Goal: Task Accomplishment & Management: Manage account settings

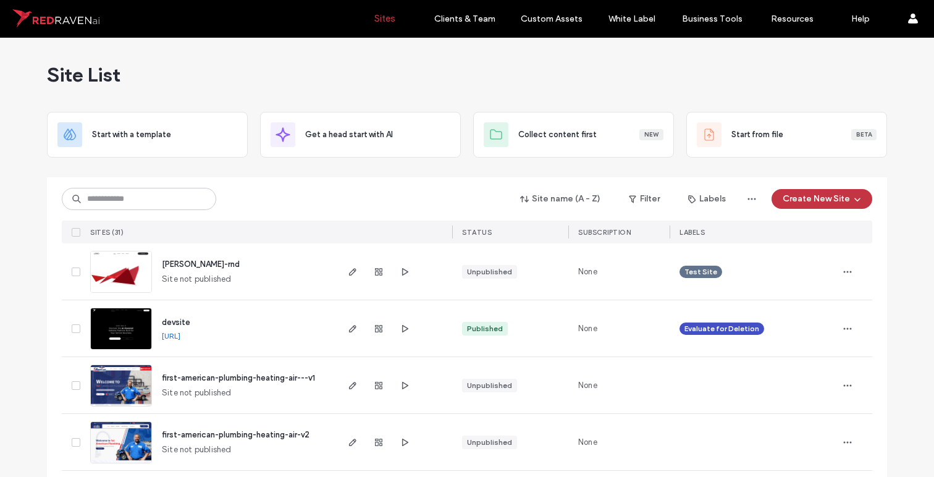
click at [477, 237] on div "STATUS" at bounding box center [477, 232] width 30 height 12
click at [470, 226] on div "STATUS" at bounding box center [477, 232] width 30 height 12
click at [634, 196] on icon "button" at bounding box center [632, 199] width 10 height 10
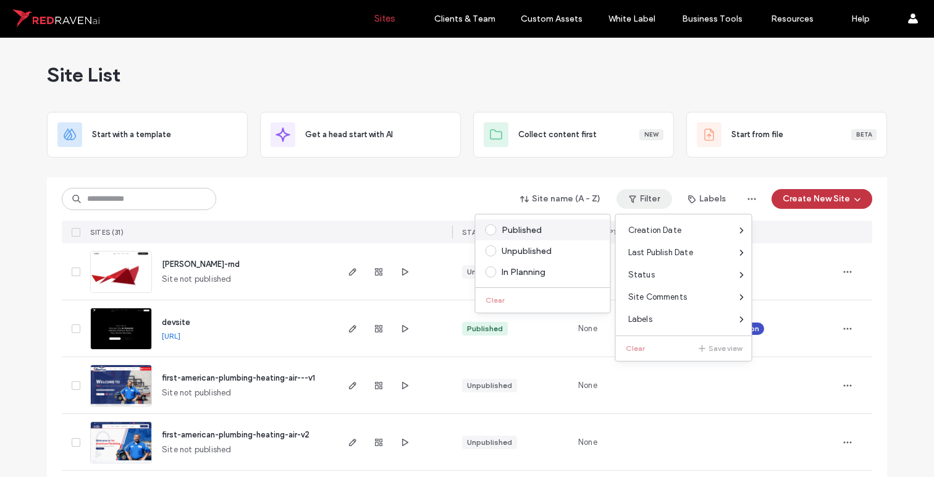
click at [490, 230] on span at bounding box center [490, 229] width 11 height 11
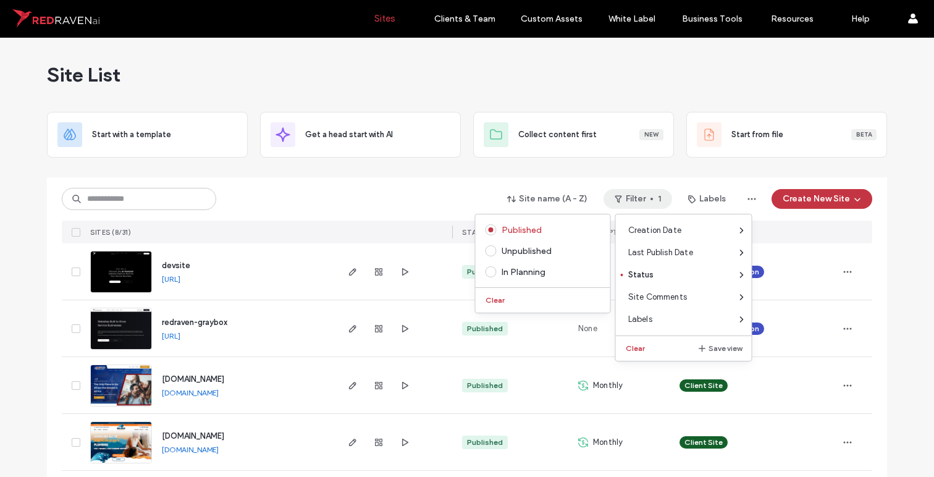
click at [262, 204] on div "Site name (A - Z) Filter 1 Labels Create New Site" at bounding box center [467, 198] width 810 height 23
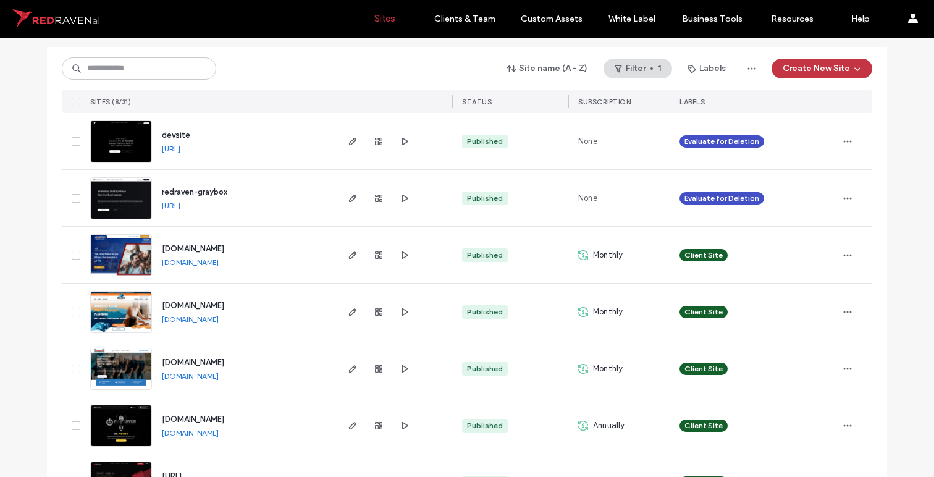
scroll to position [120, 0]
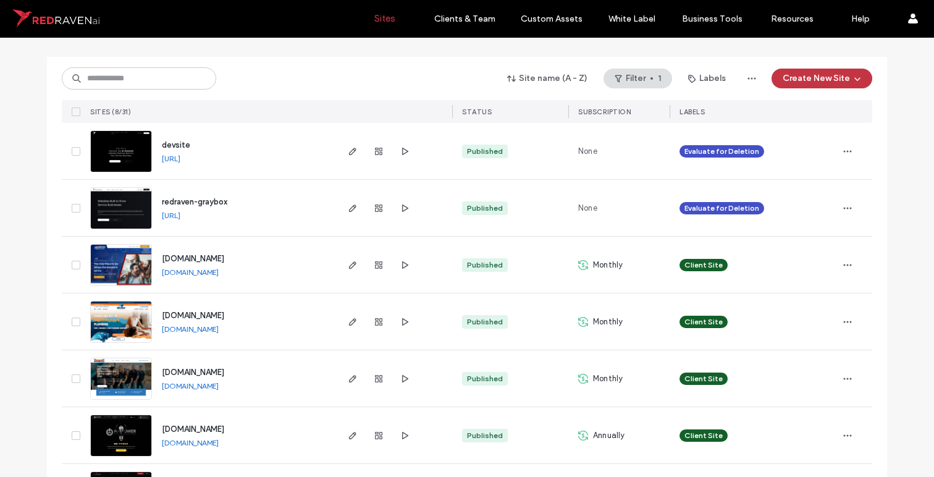
click at [204, 316] on span "[DOMAIN_NAME]" at bounding box center [193, 315] width 62 height 9
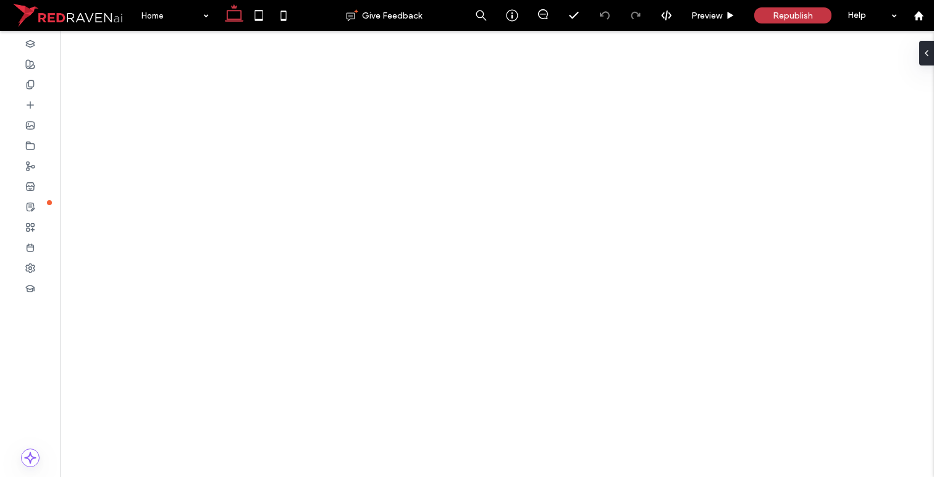
select select "**********"
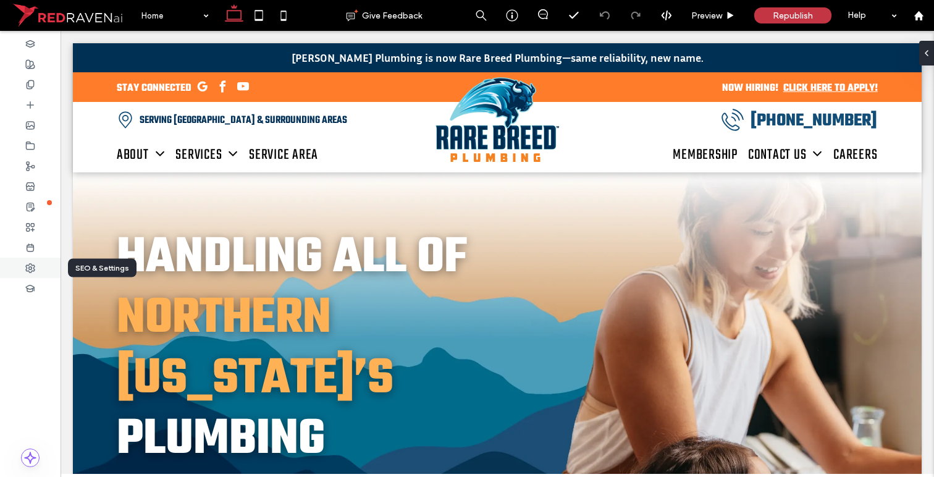
click at [33, 264] on use at bounding box center [30, 268] width 9 height 9
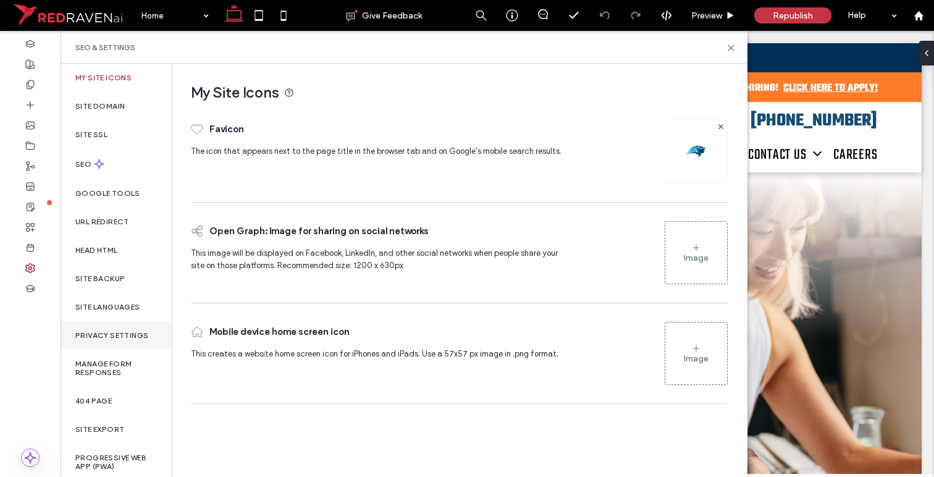
scroll to position [4, 0]
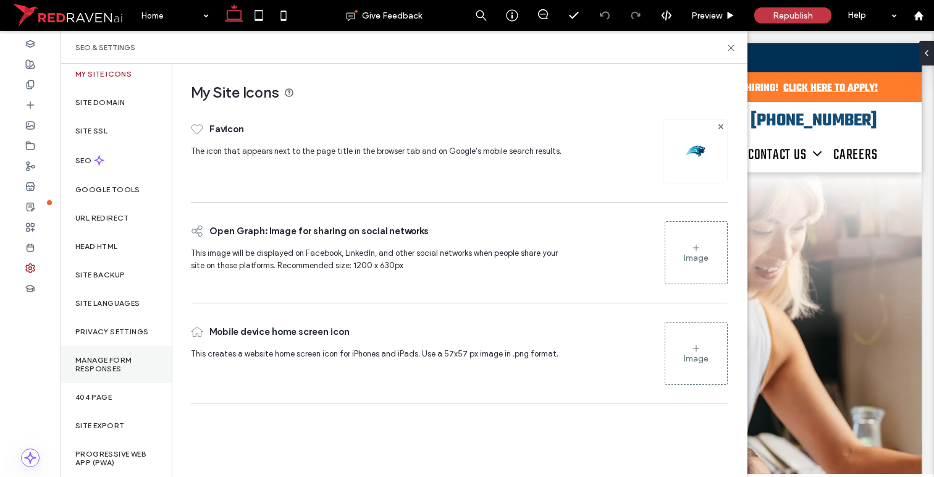
click at [101, 360] on label "Manage Form Responses" at bounding box center [116, 364] width 82 height 17
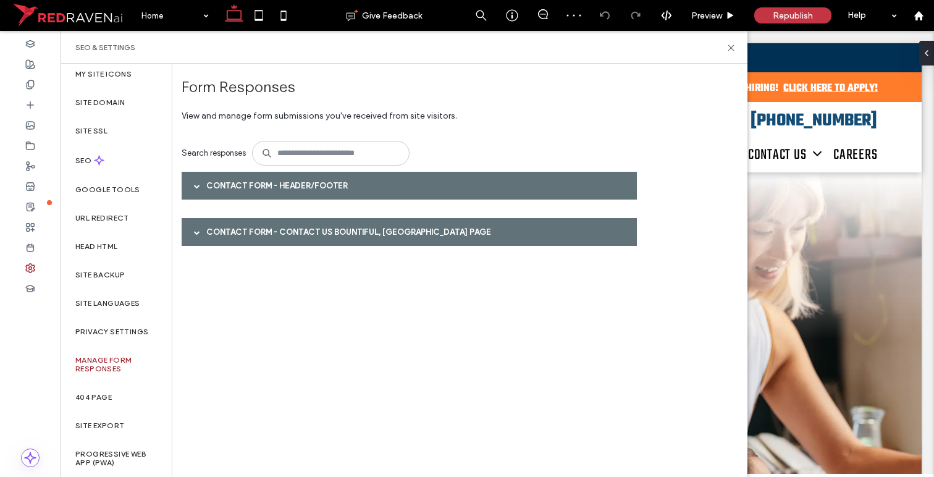
click at [197, 183] on span at bounding box center [197, 186] width 6 height 6
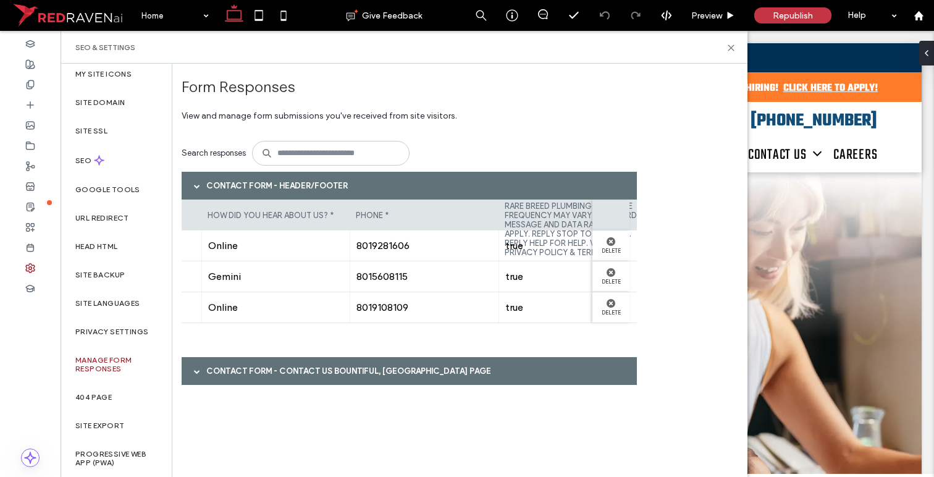
scroll to position [0, 0]
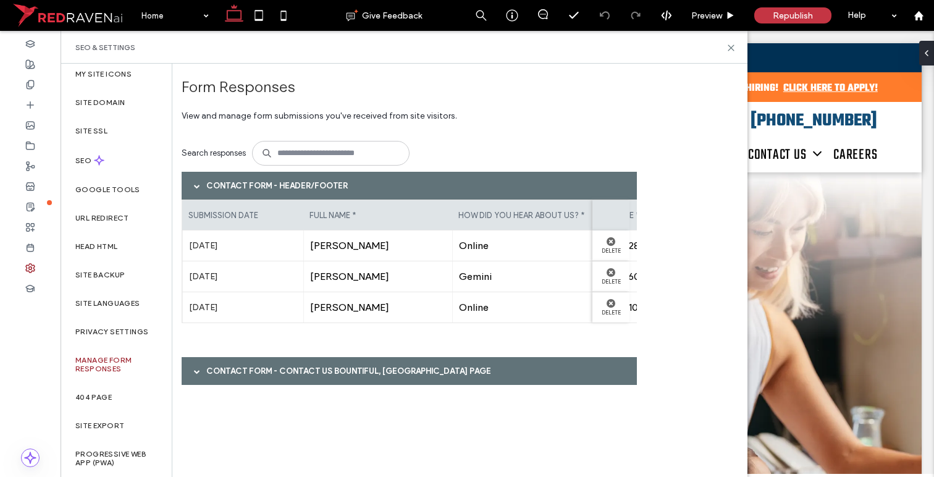
click at [194, 377] on span at bounding box center [197, 371] width 6 height 22
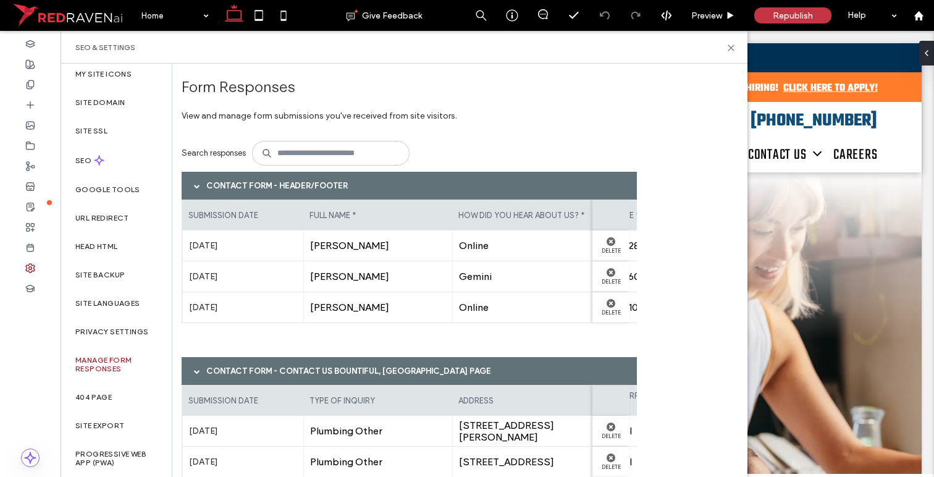
click at [499, 112] on span "View and manage form submissions you've received from site visitors." at bounding box center [413, 118] width 463 height 33
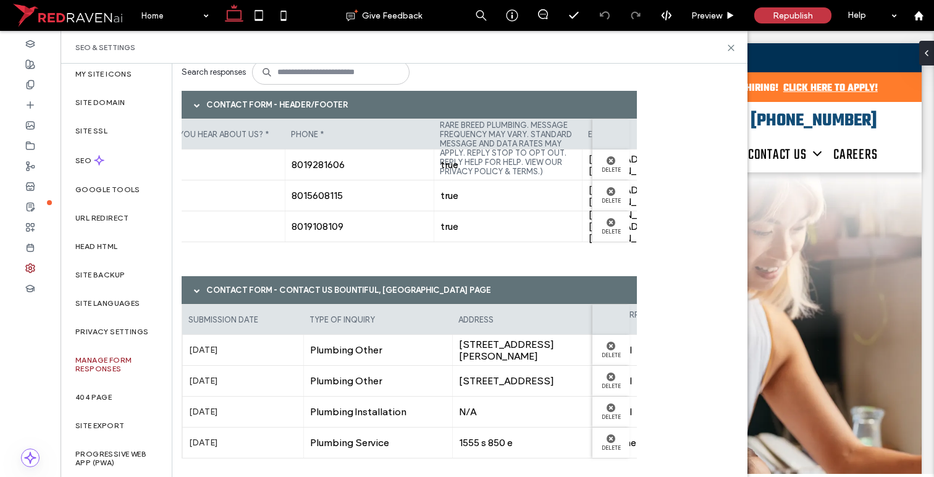
scroll to position [0, 750]
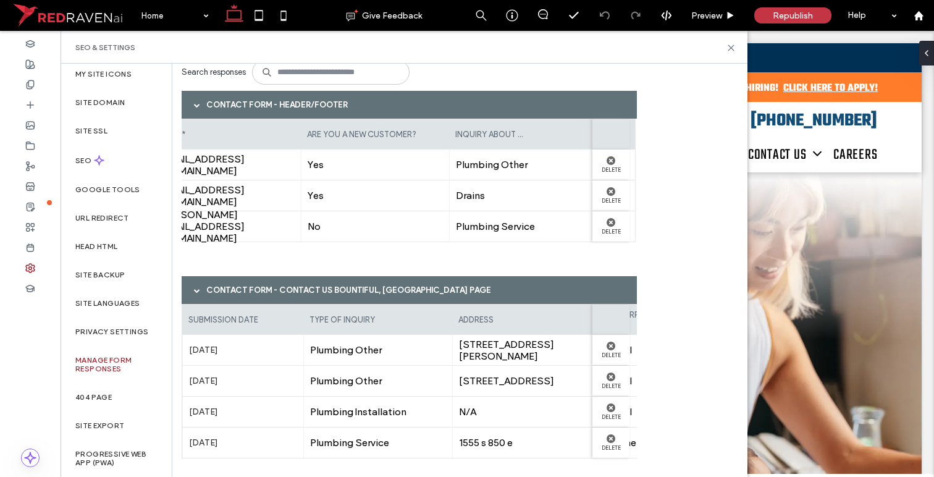
click at [679, 114] on div "Form Responses View and manage form submissions you've received from site visit…" at bounding box center [459, 270] width 575 height 413
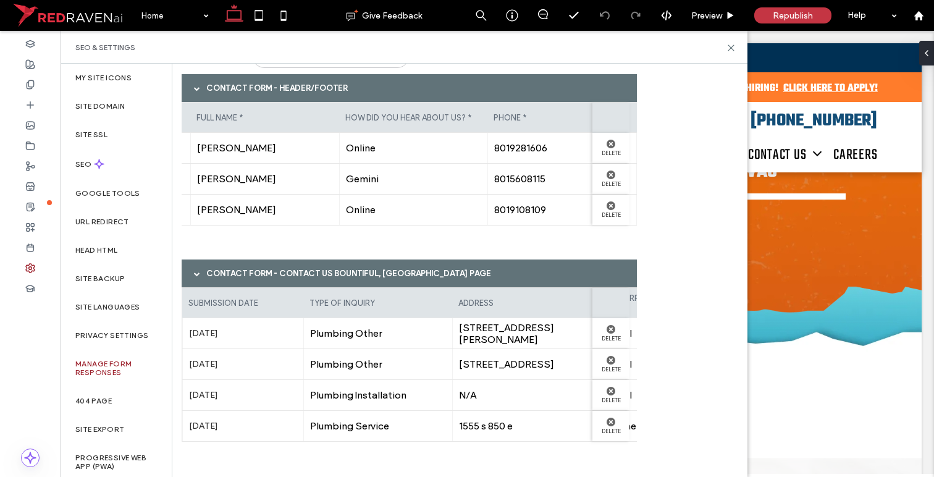
scroll to position [1893, 0]
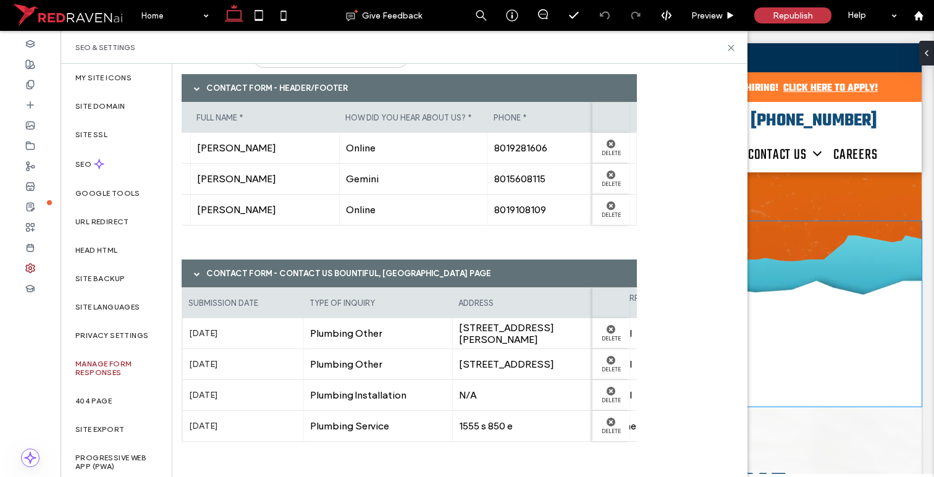
click at [918, 221] on div at bounding box center [497, 313] width 849 height 185
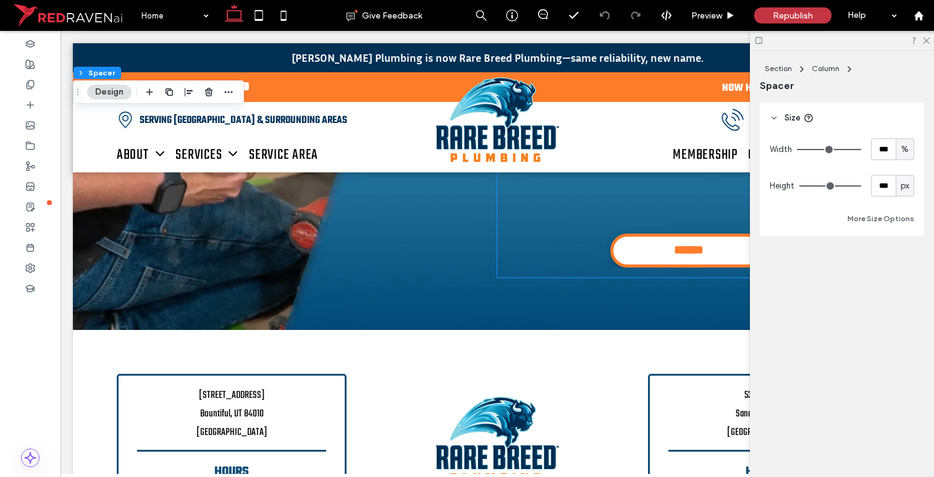
scroll to position [5819, 0]
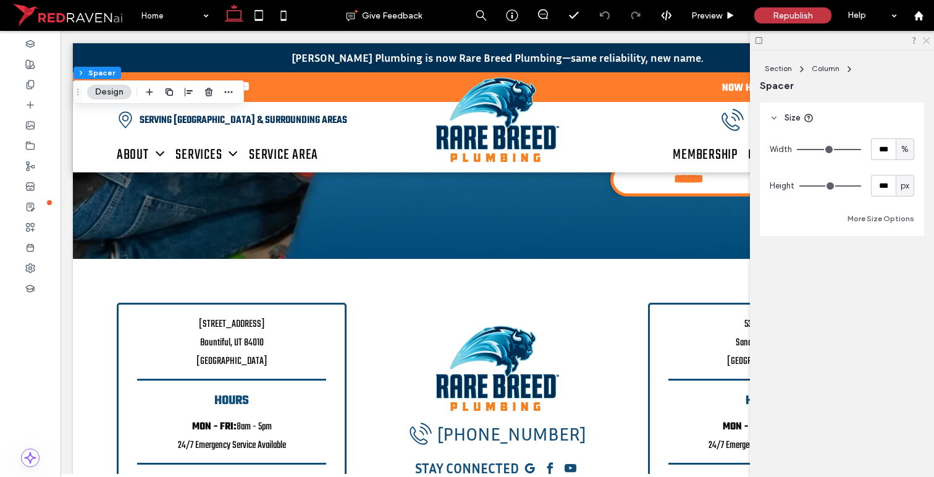
click at [928, 38] on icon at bounding box center [925, 40] width 8 height 8
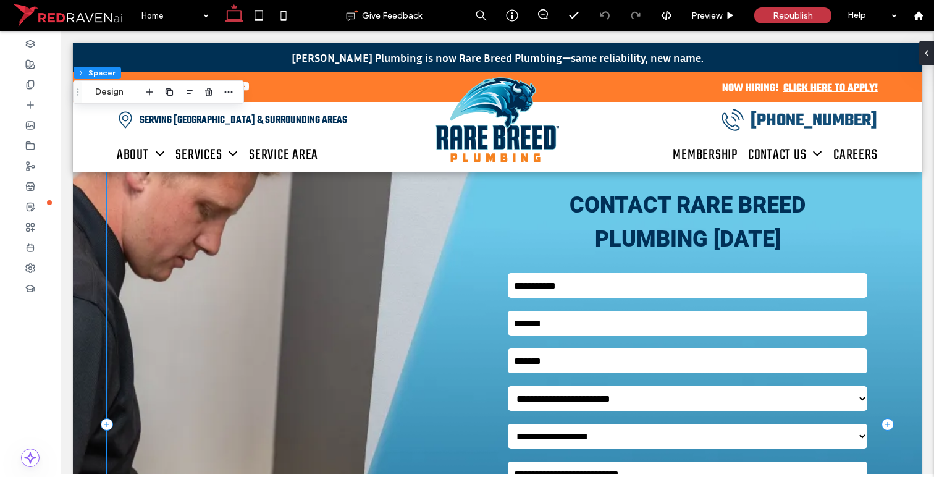
scroll to position [5447, 0]
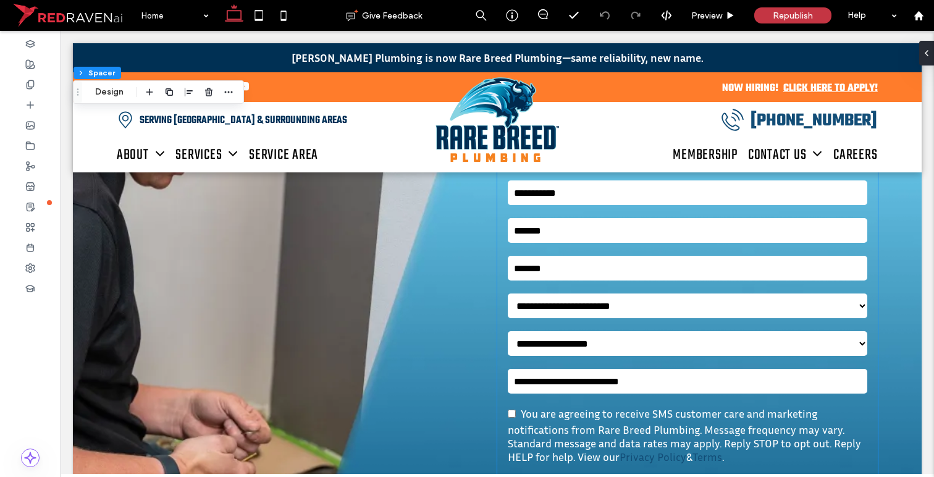
click at [747, 369] on input "text" at bounding box center [687, 381] width 359 height 25
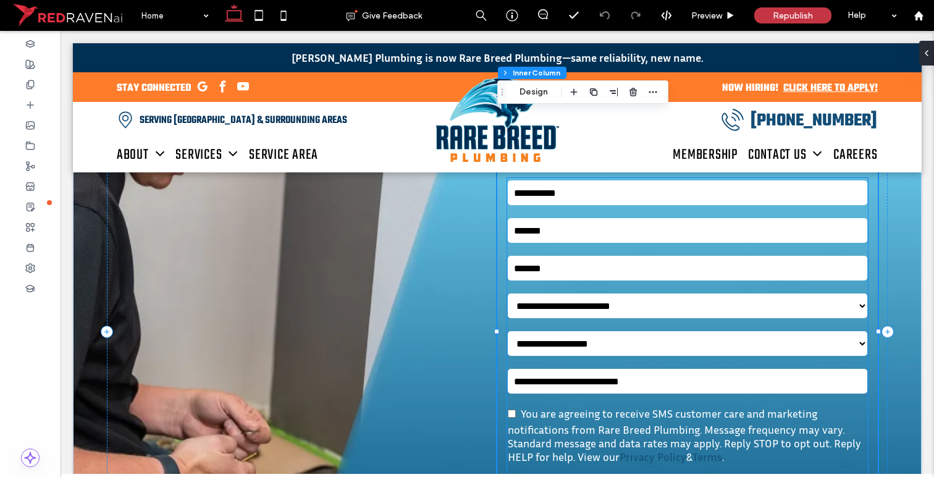
click at [581, 293] on select "**********" at bounding box center [687, 305] width 359 height 25
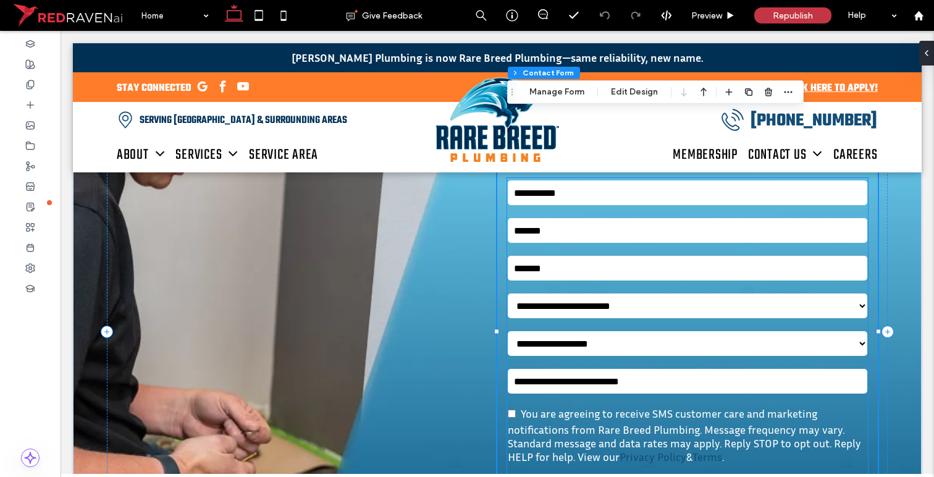
type input "*"
type input "***"
click at [566, 86] on button "Manage Form" at bounding box center [556, 92] width 71 height 15
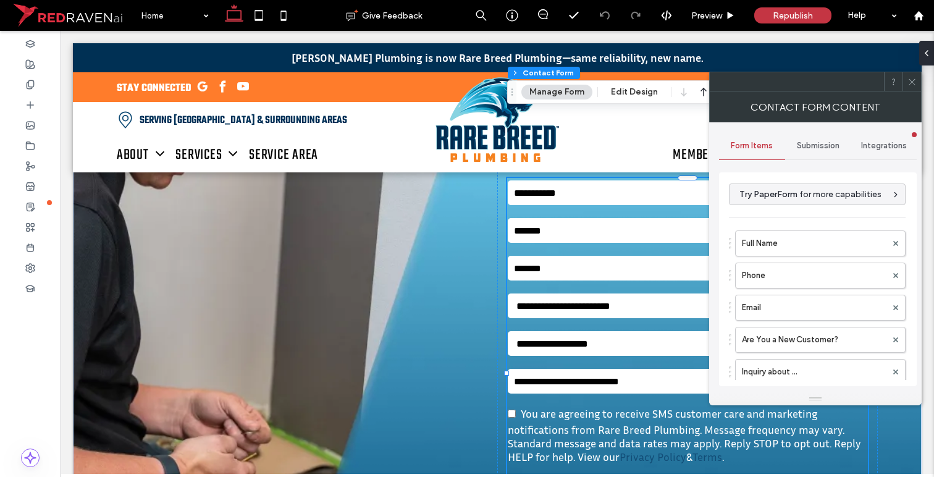
click at [821, 144] on span "Submission" at bounding box center [818, 146] width 43 height 10
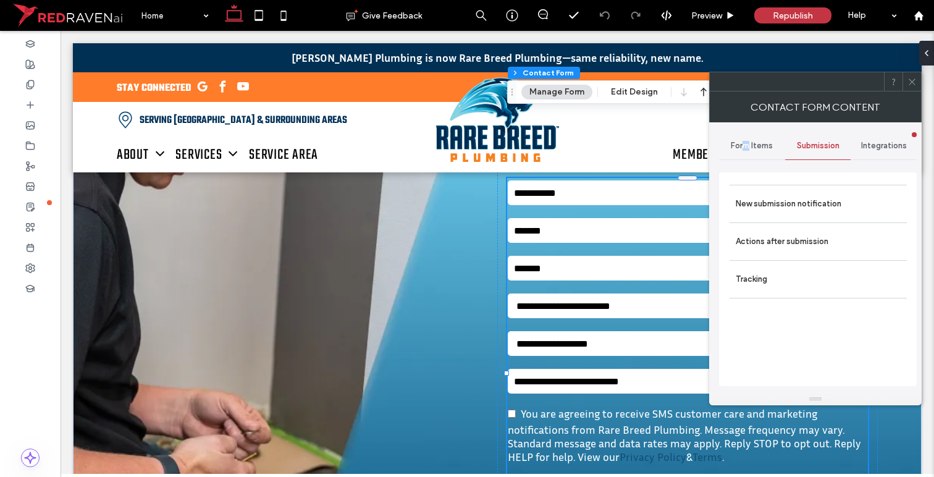
click at [746, 145] on span "Form Items" at bounding box center [752, 146] width 42 height 10
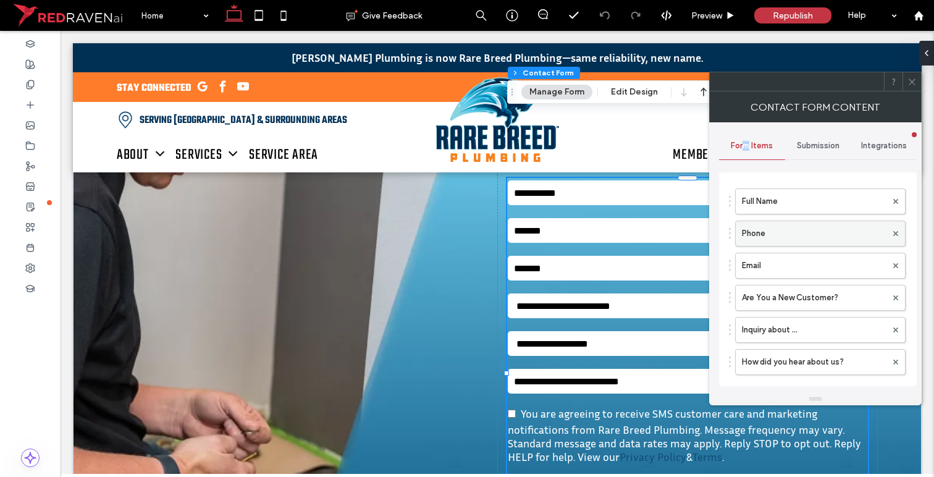
scroll to position [0, 0]
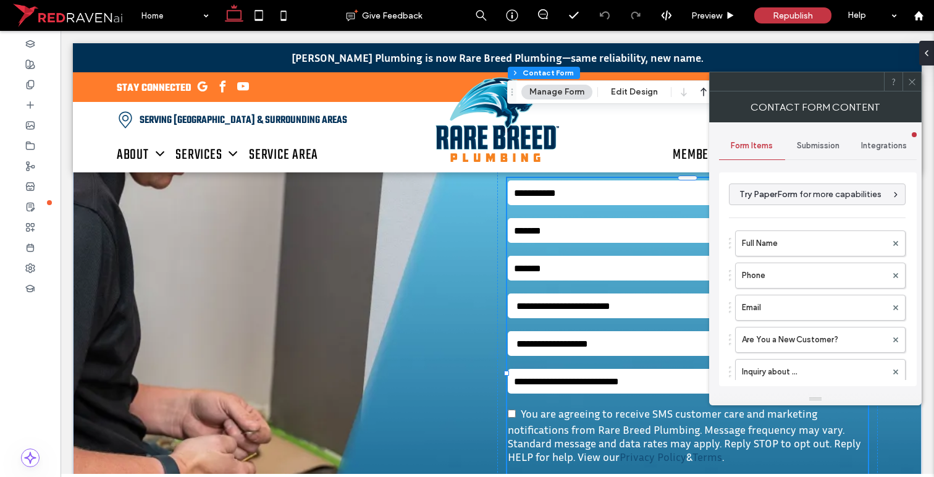
click at [815, 146] on span "Submission" at bounding box center [818, 146] width 43 height 10
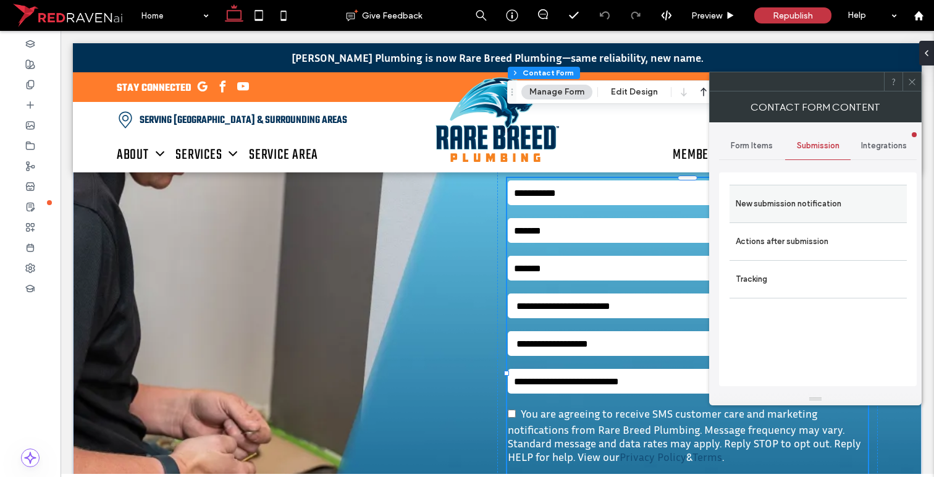
click at [800, 209] on label "New submission notification" at bounding box center [818, 203] width 165 height 25
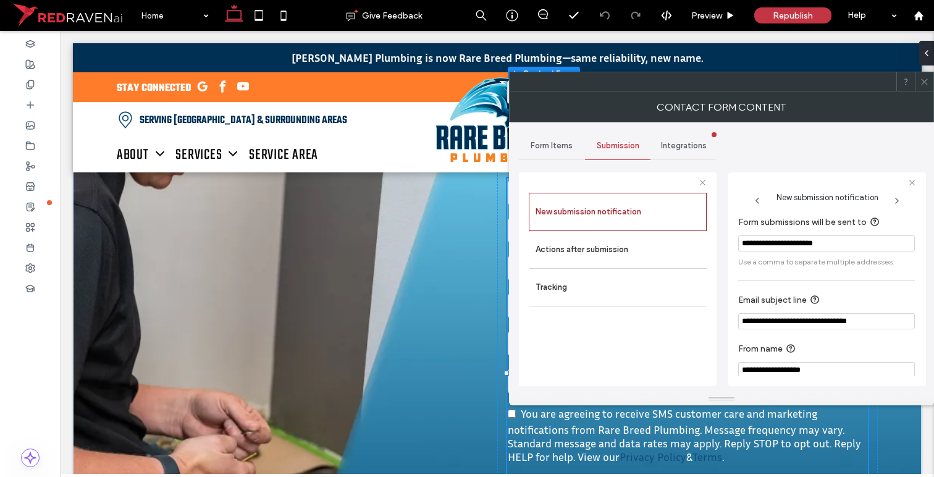
drag, startPoint x: 762, startPoint y: 244, endPoint x: 751, endPoint y: 244, distance: 11.1
click at [751, 244] on input "**********" at bounding box center [826, 243] width 177 height 16
click at [843, 246] on input "**********" at bounding box center [826, 243] width 177 height 16
click at [824, 243] on input "**********" at bounding box center [824, 243] width 172 height 17
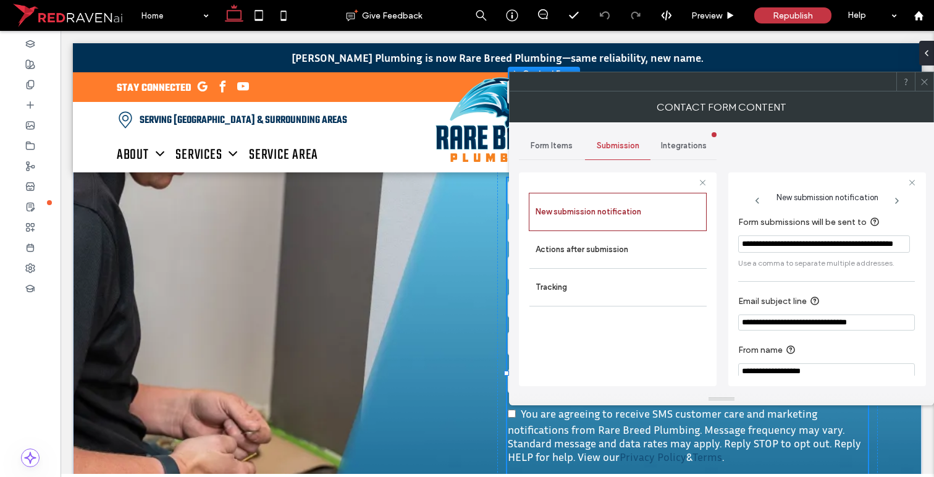
click at [824, 243] on input "**********" at bounding box center [824, 243] width 172 height 17
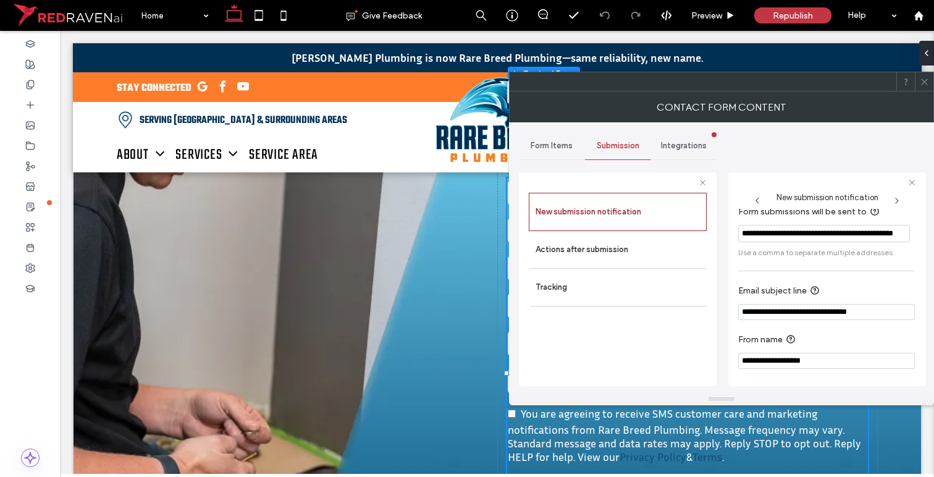
scroll to position [12, 0]
type input "**********"
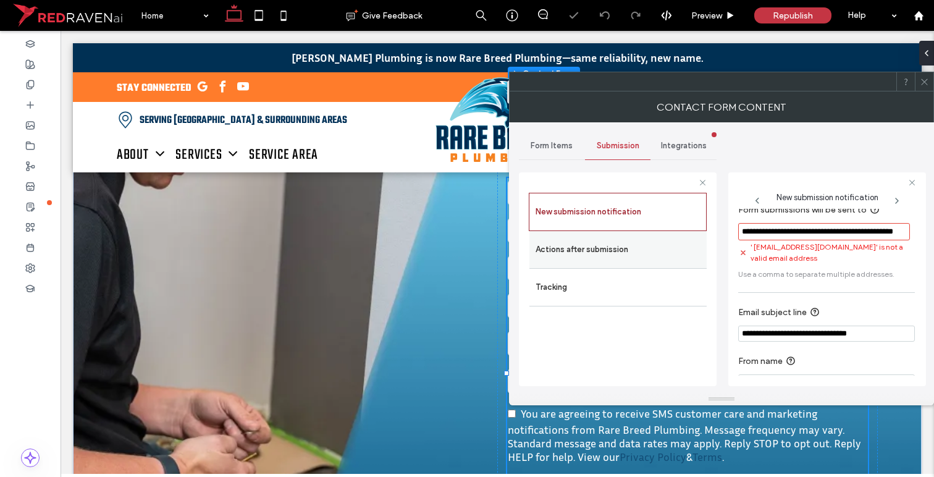
click at [660, 254] on label "Actions after submission" at bounding box center [617, 249] width 165 height 25
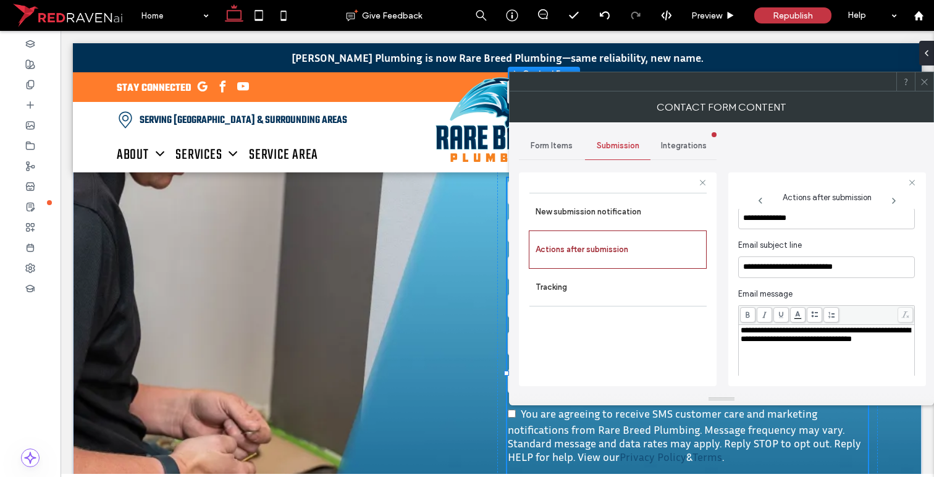
scroll to position [418, 0]
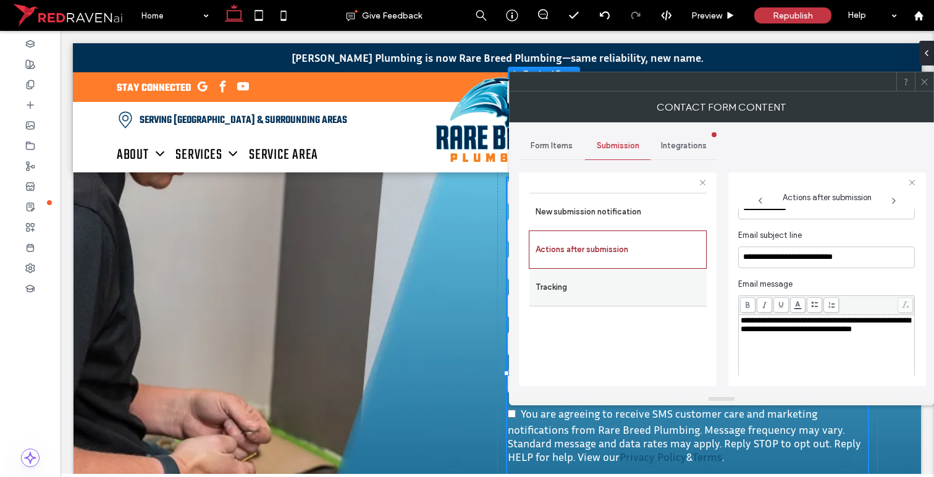
click at [597, 282] on label "Tracking" at bounding box center [617, 287] width 165 height 25
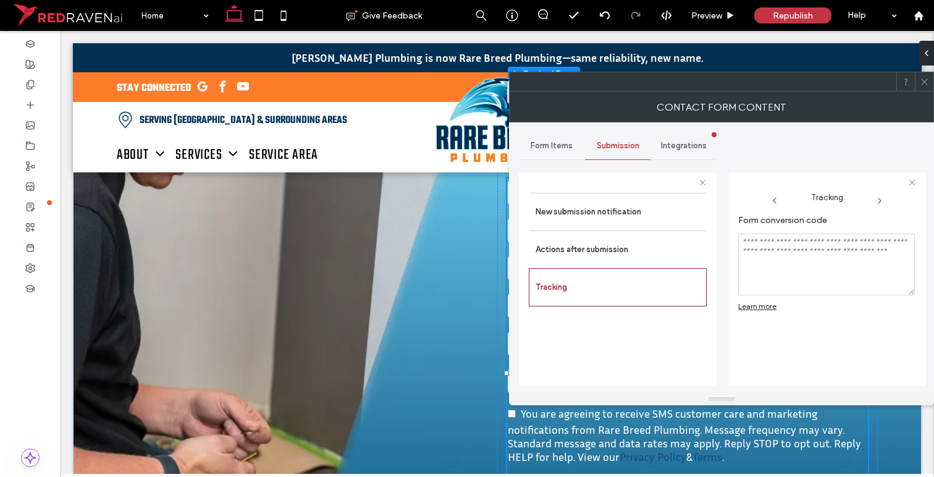
click at [684, 145] on span "Integrations" at bounding box center [684, 146] width 46 height 10
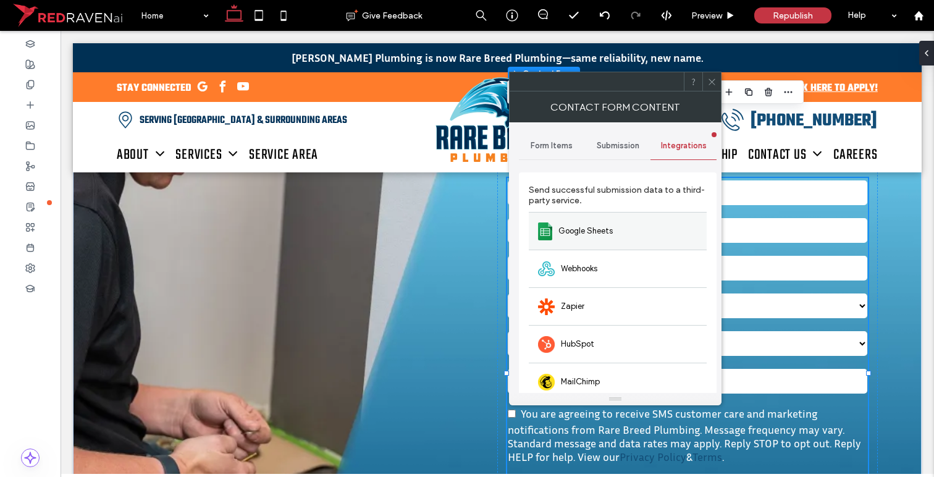
click at [569, 231] on span "Google Sheets" at bounding box center [585, 231] width 54 height 12
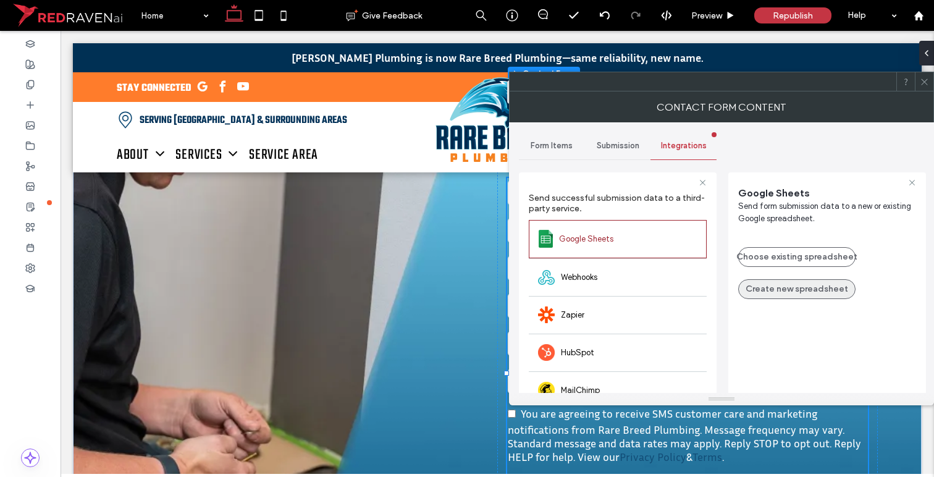
click at [797, 286] on button "Create new spreadsheet" at bounding box center [796, 289] width 117 height 20
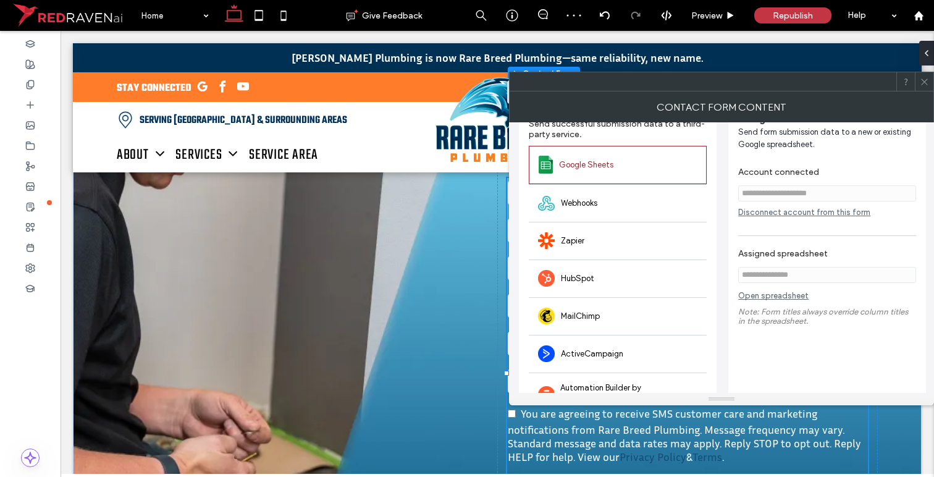
scroll to position [86, 0]
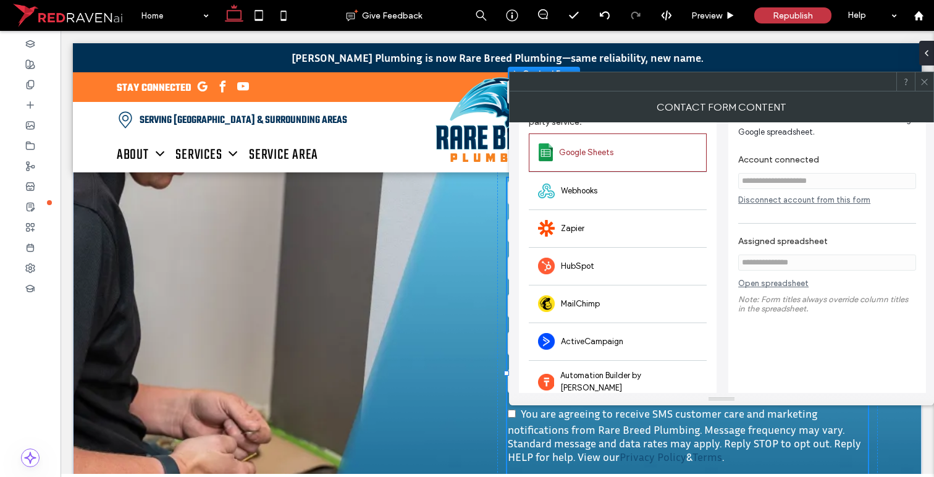
click at [774, 286] on link "Open spreadsheet" at bounding box center [773, 286] width 70 height 15
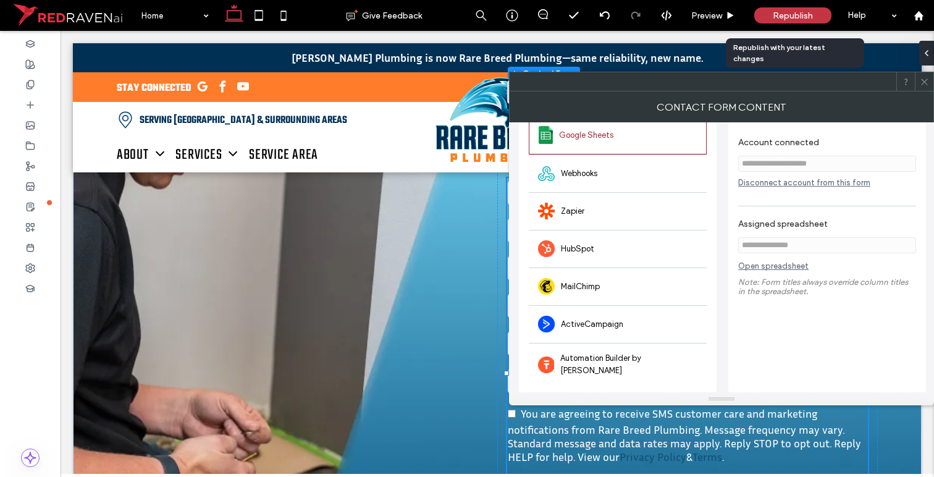
click at [794, 15] on span "Republish" at bounding box center [793, 15] width 40 height 10
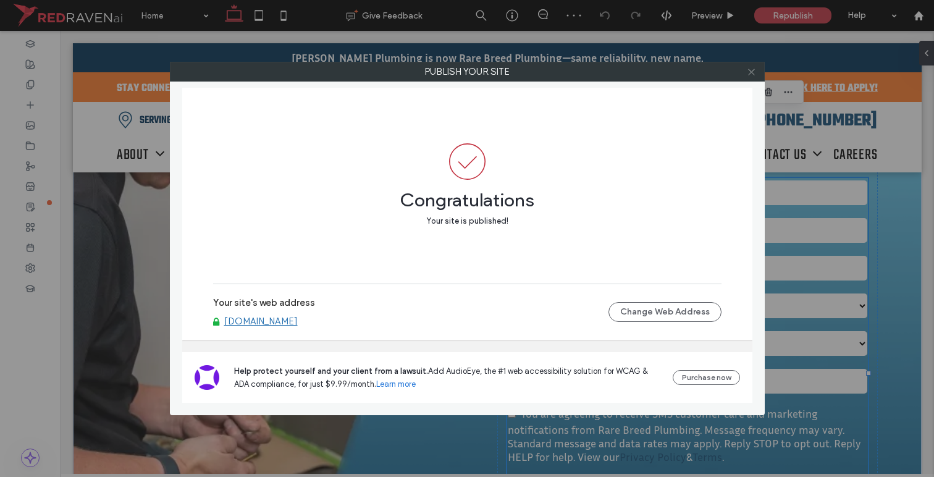
click at [750, 71] on icon at bounding box center [751, 71] width 9 height 9
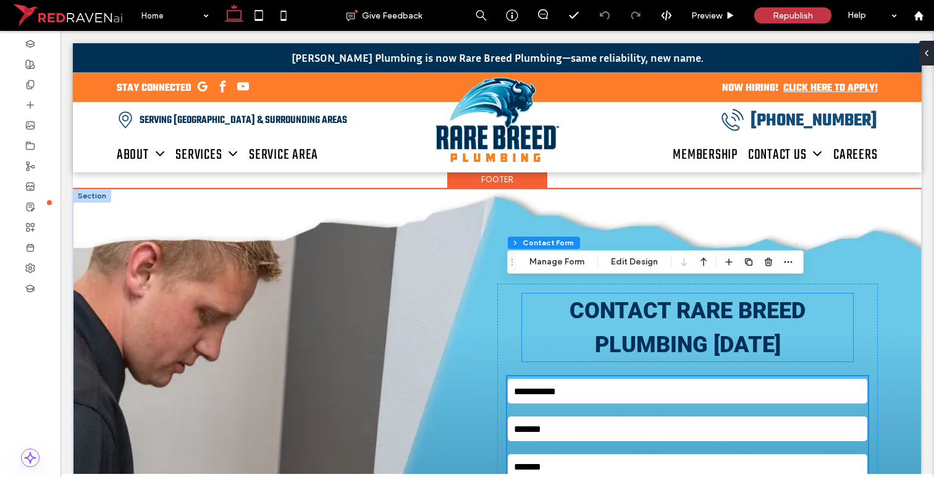
scroll to position [5250, 0]
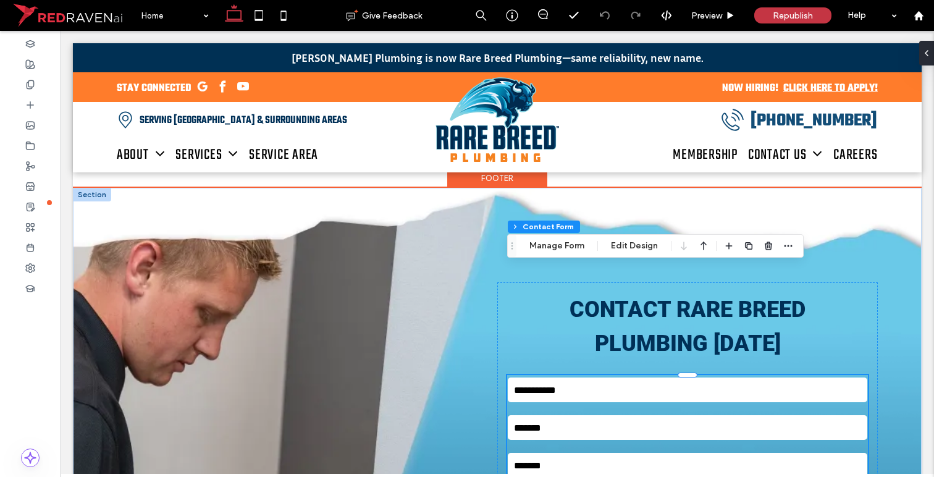
click at [589, 377] on input "text" at bounding box center [687, 389] width 359 height 25
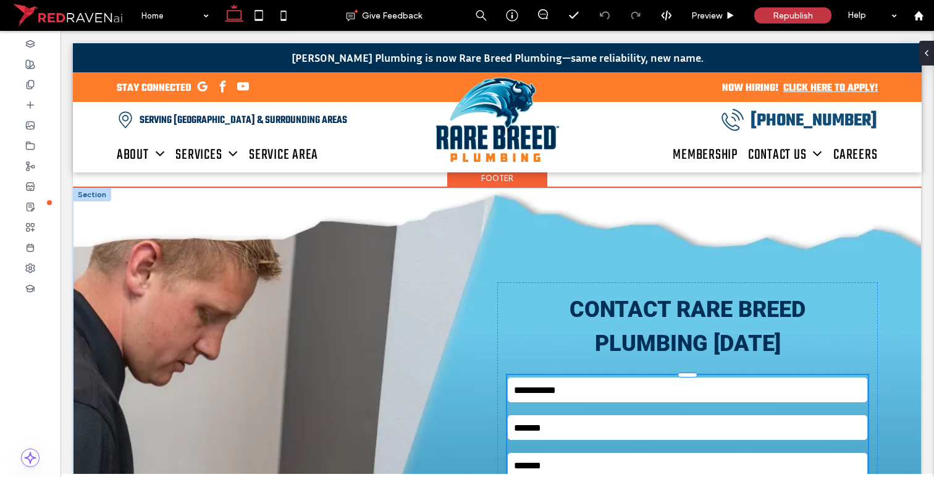
select select "**********"
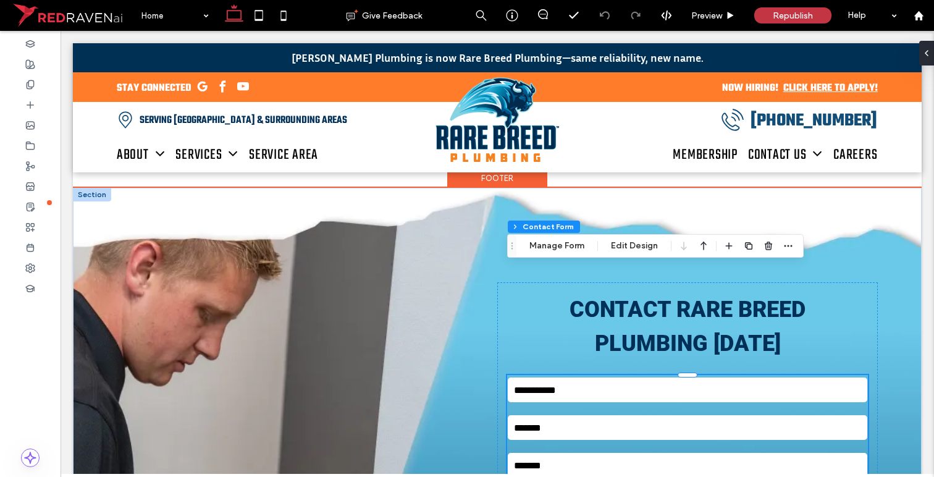
click at [592, 377] on input "text" at bounding box center [687, 389] width 359 height 25
click at [569, 18] on icon at bounding box center [574, 15] width 12 height 12
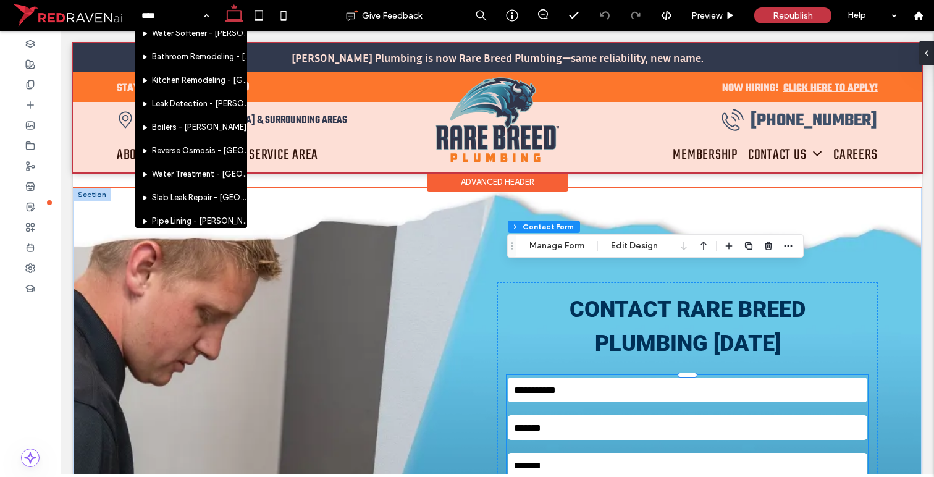
scroll to position [2070, 0]
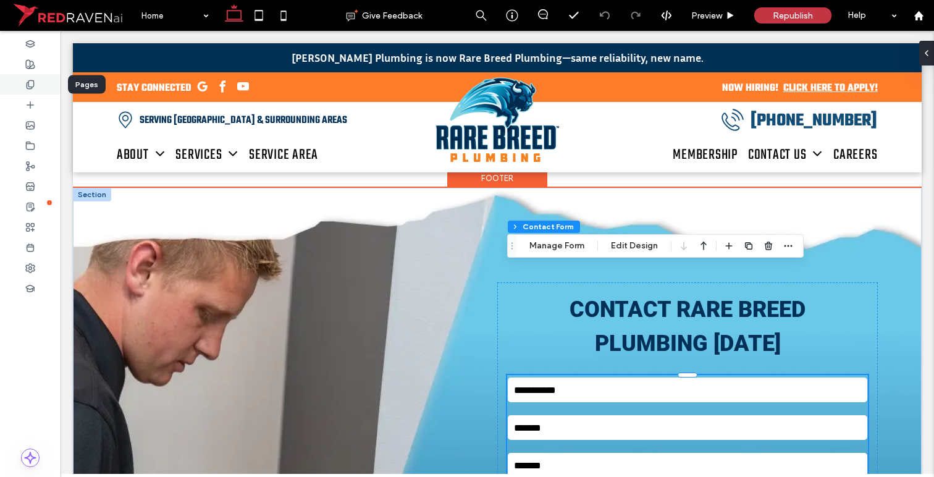
click at [33, 82] on use at bounding box center [30, 84] width 7 height 8
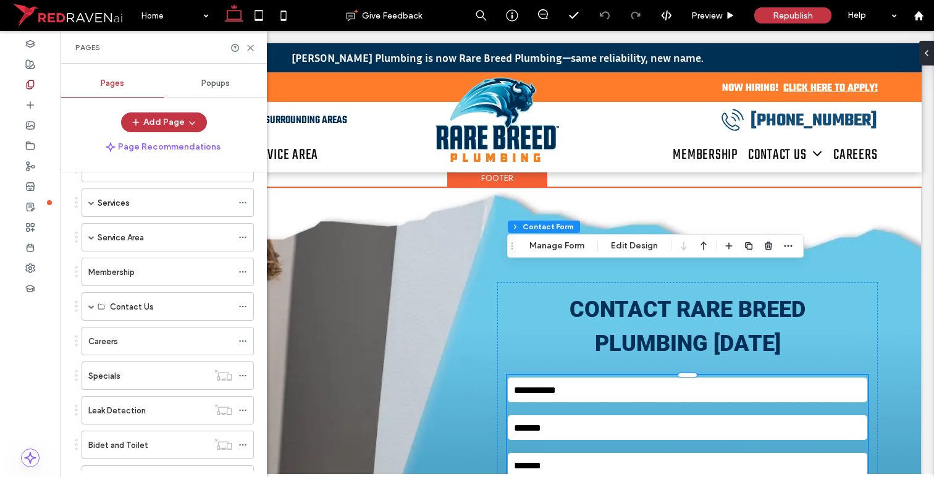
scroll to position [115, 0]
click at [91, 305] on span at bounding box center [91, 305] width 6 height 6
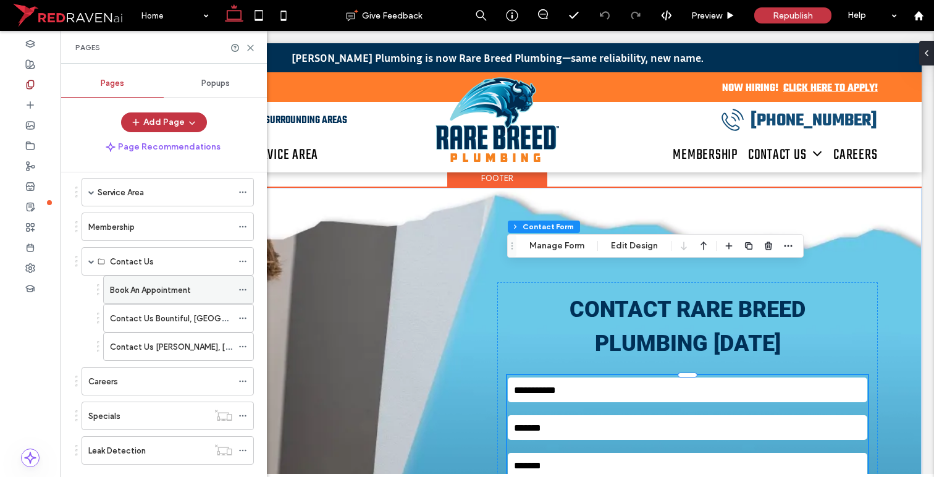
scroll to position [206, 0]
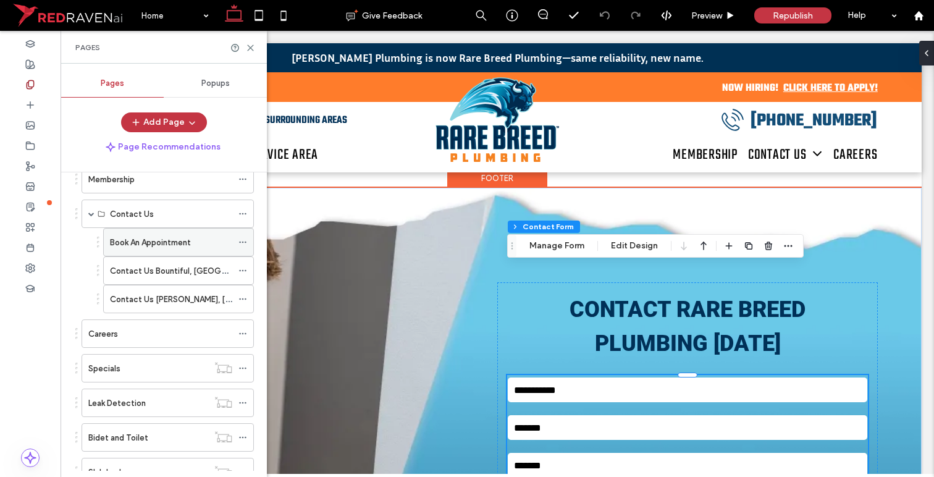
click at [163, 244] on label "Book An Appointment" at bounding box center [150, 243] width 81 height 22
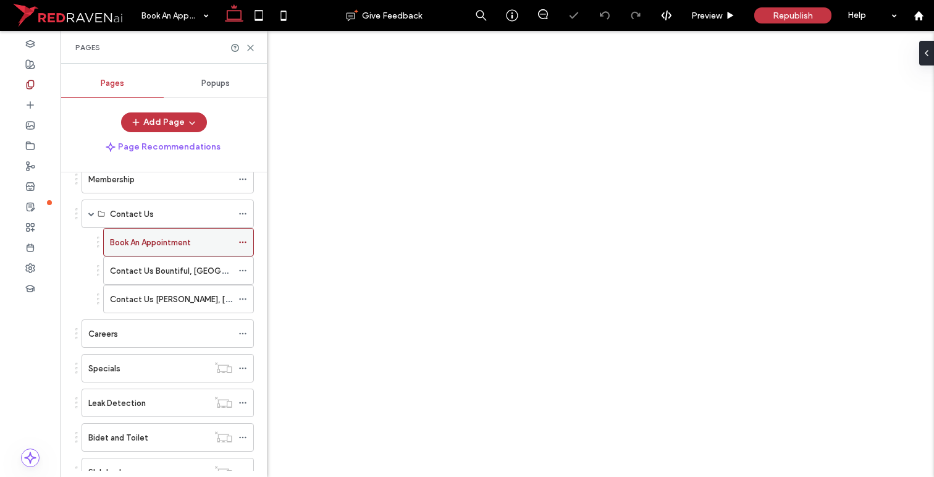
select select "**********"
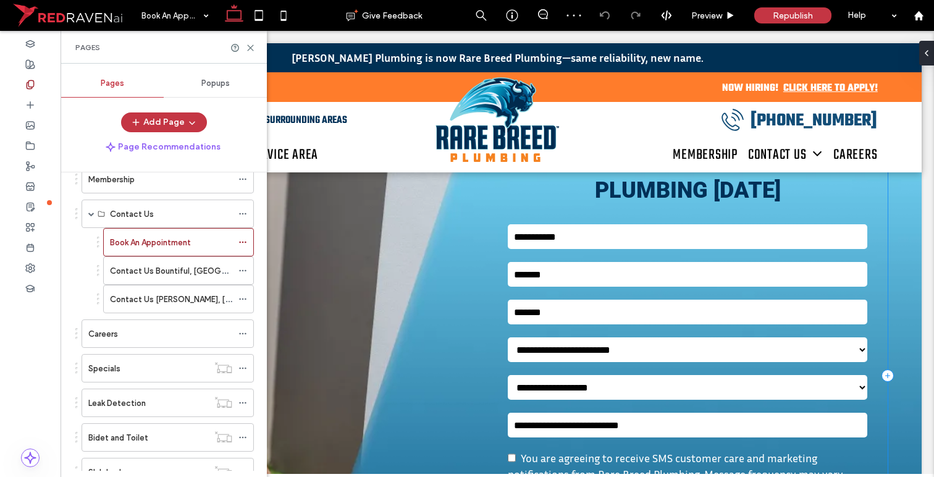
scroll to position [831, 0]
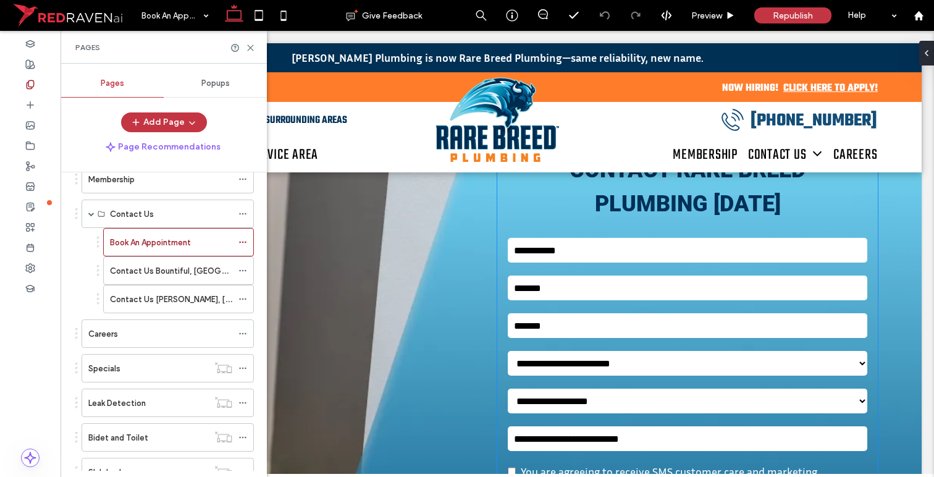
click at [796, 322] on div "Email" at bounding box center [687, 326] width 369 height 38
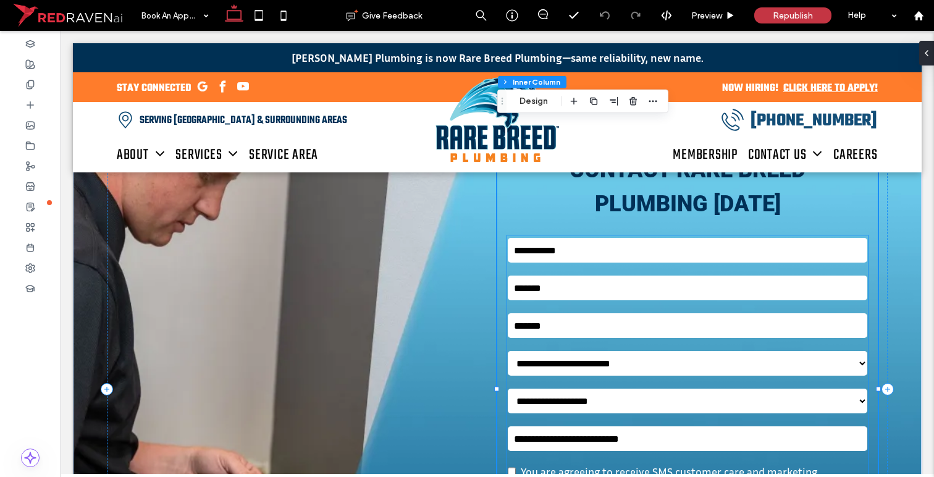
click at [784, 313] on input "email" at bounding box center [687, 325] width 359 height 25
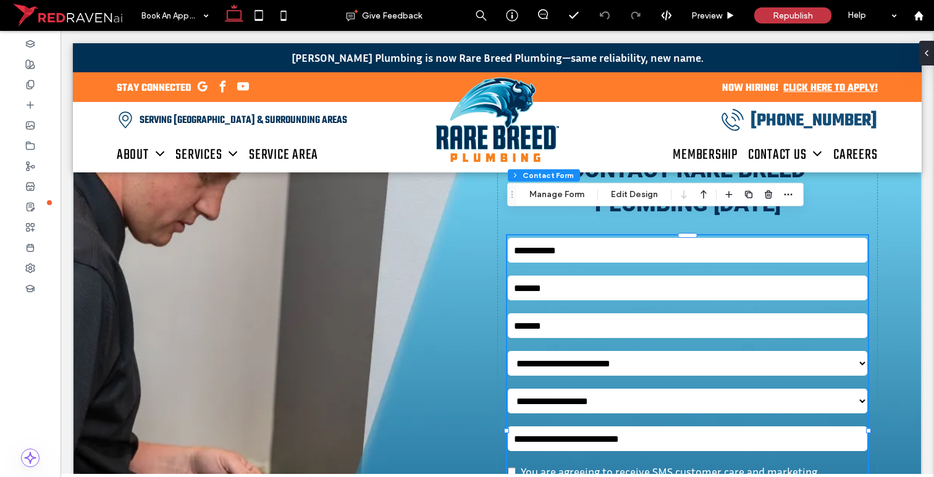
type input "*"
type input "***"
type input "*"
click at [784, 313] on input "email" at bounding box center [687, 325] width 359 height 25
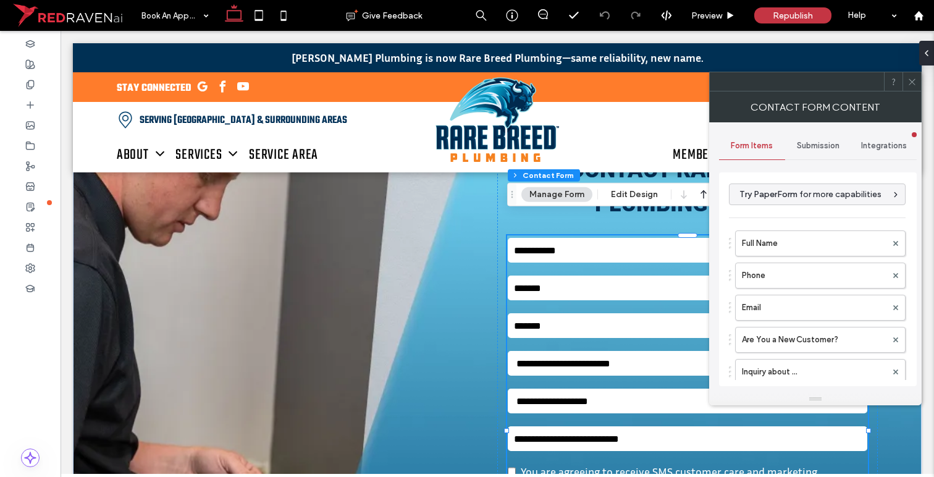
click at [812, 143] on span "Submission" at bounding box center [818, 146] width 43 height 10
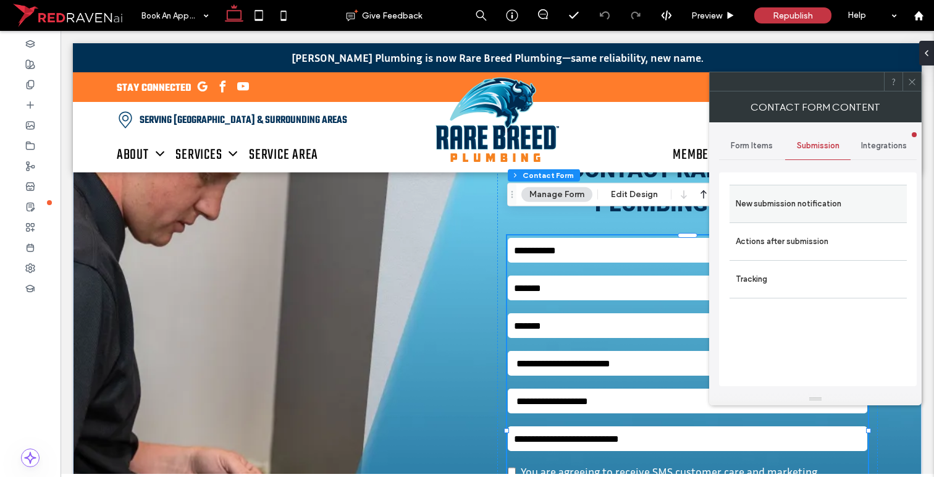
click at [779, 209] on label "New submission notification" at bounding box center [818, 203] width 165 height 25
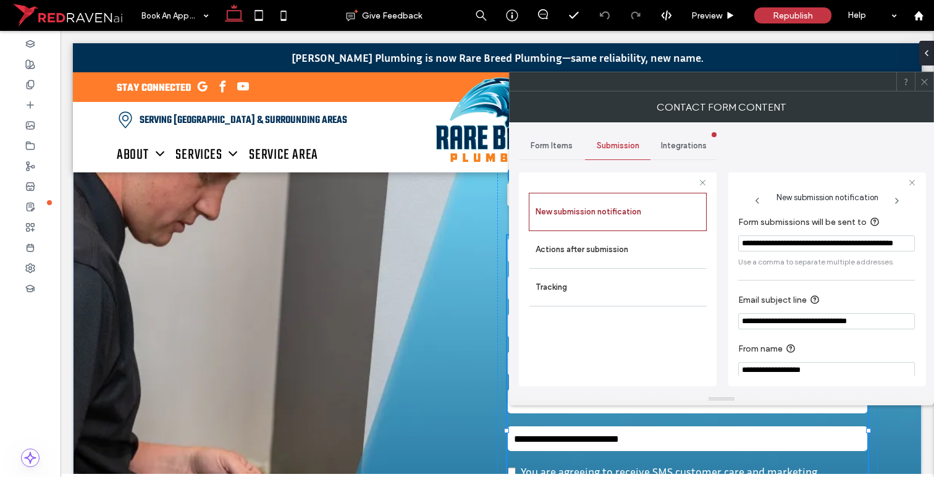
click at [682, 148] on span "Integrations" at bounding box center [684, 146] width 46 height 10
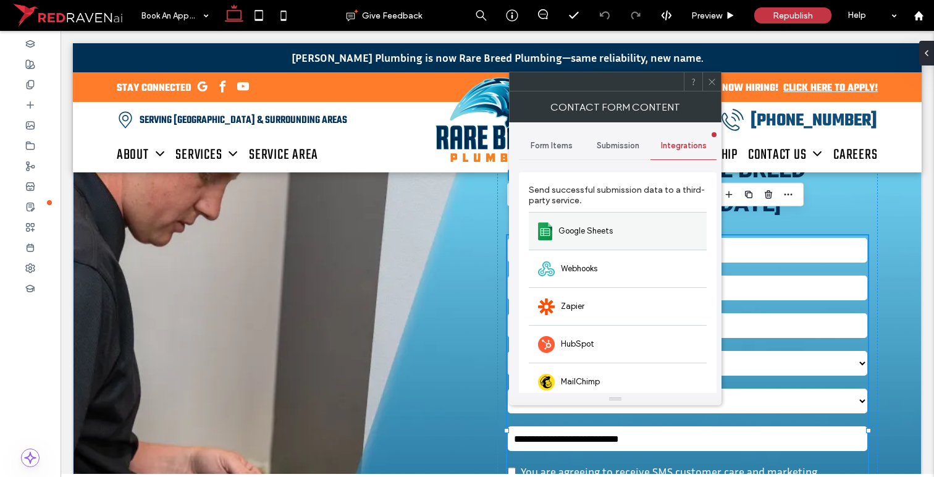
click at [592, 229] on span "Google Sheets" at bounding box center [585, 231] width 54 height 12
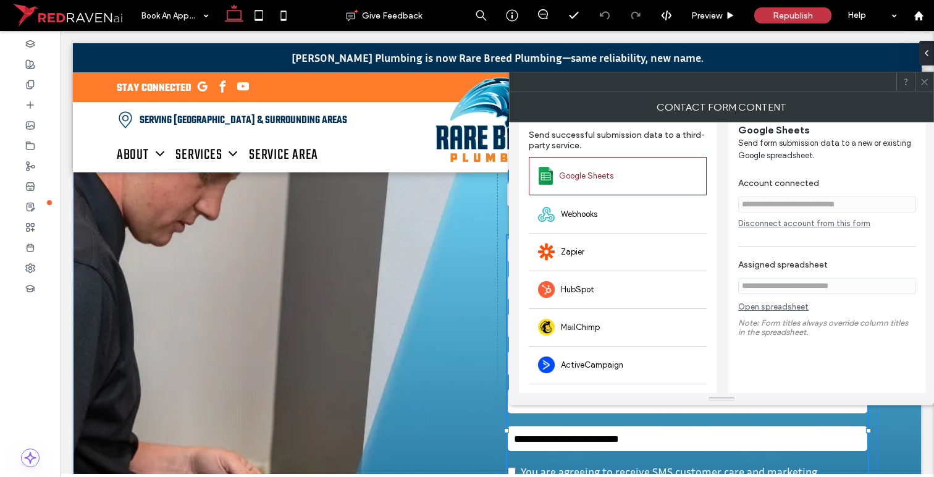
scroll to position [0, 0]
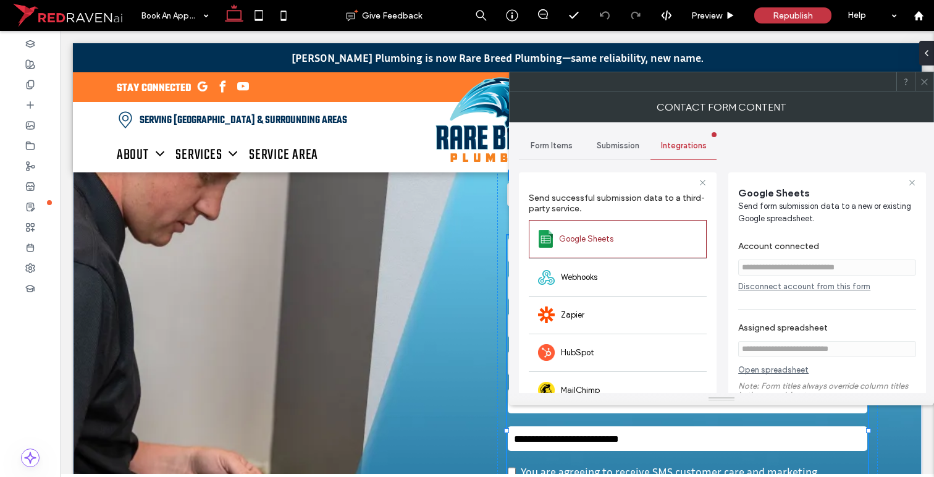
click at [926, 80] on icon at bounding box center [924, 81] width 9 height 9
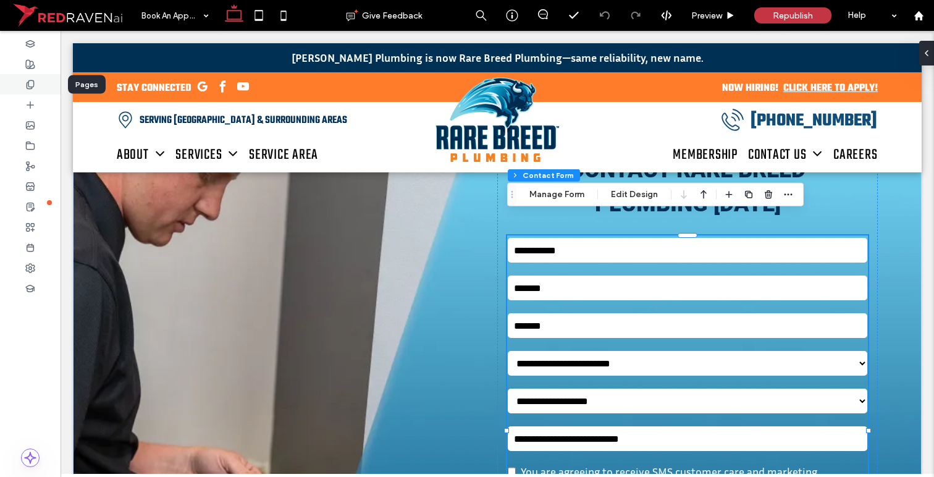
click at [30, 83] on icon at bounding box center [30, 85] width 10 height 10
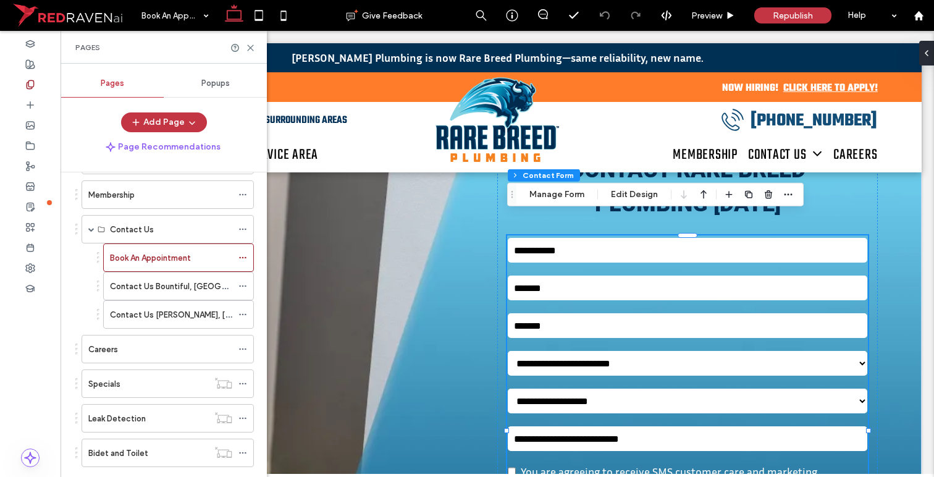
scroll to position [188, 0]
click at [161, 280] on div "Contact Us Bountiful, UT" at bounding box center [171, 288] width 122 height 27
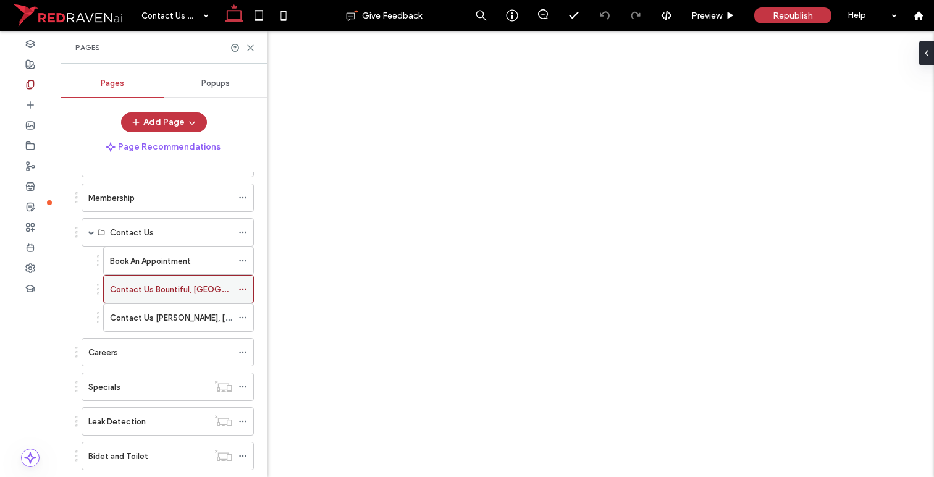
select select "**********"
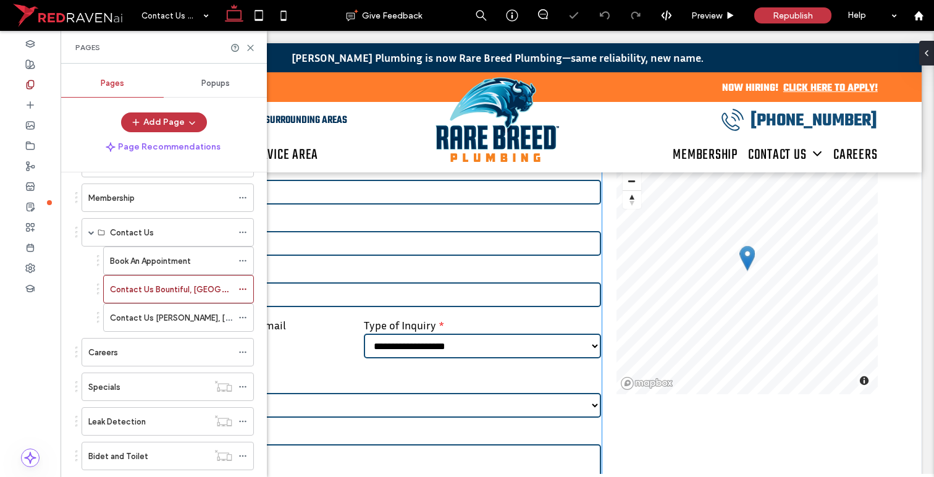
scroll to position [368, 0]
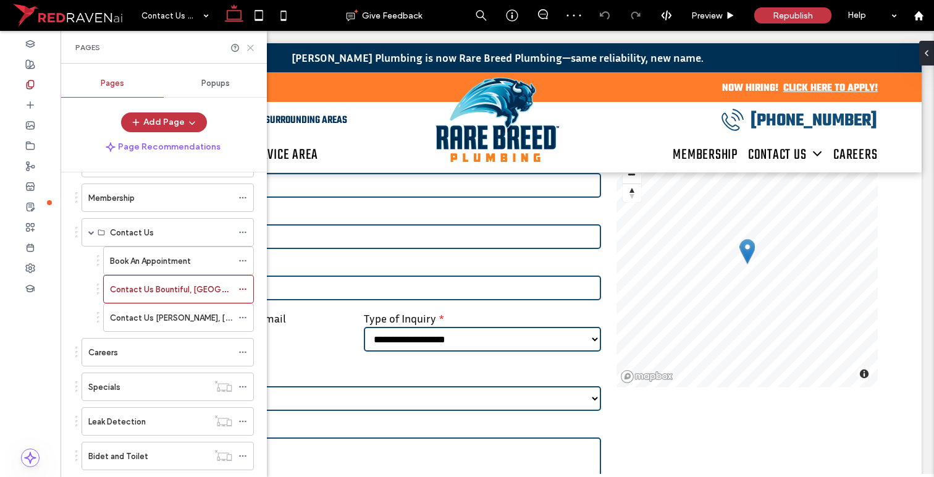
click at [250, 46] on icon at bounding box center [250, 47] width 9 height 9
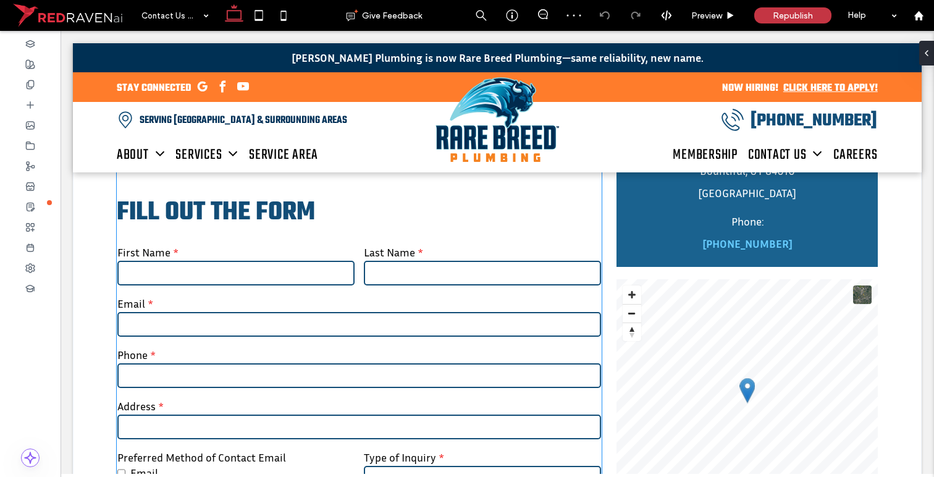
scroll to position [184, 0]
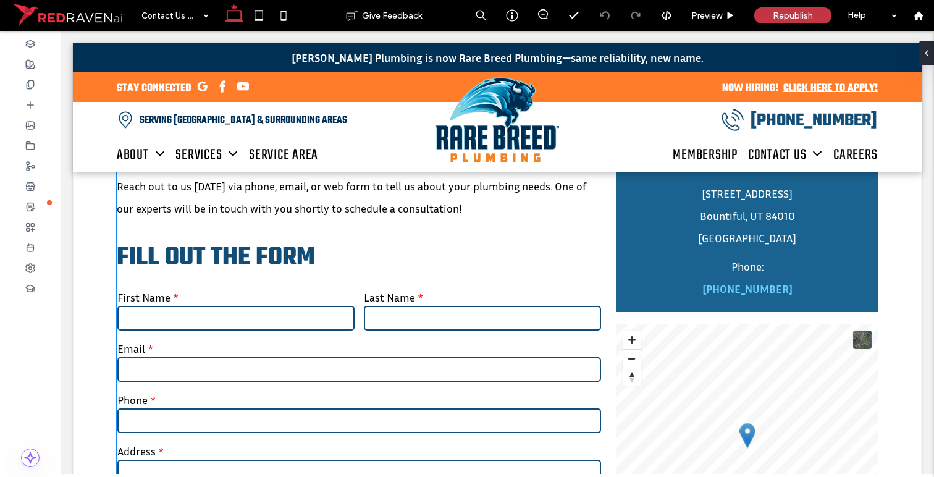
click at [272, 313] on input "text" at bounding box center [235, 318] width 237 height 25
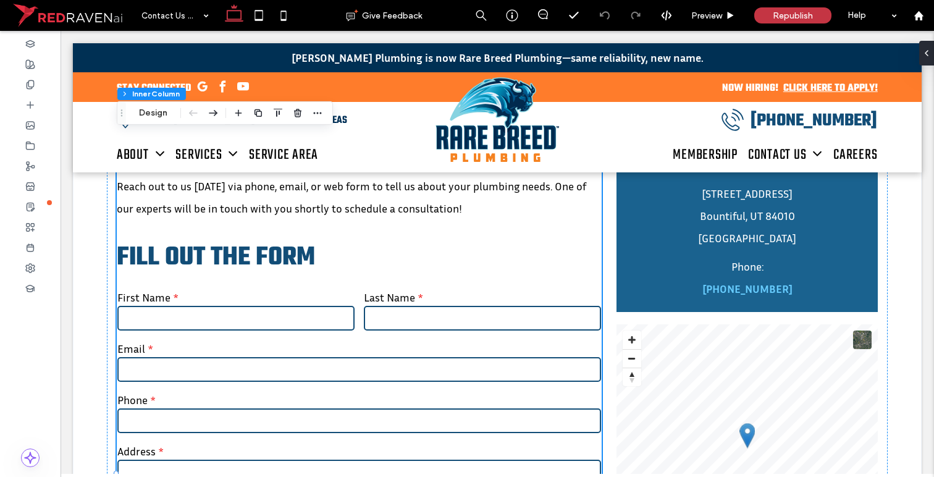
click at [272, 313] on input "text" at bounding box center [235, 318] width 237 height 25
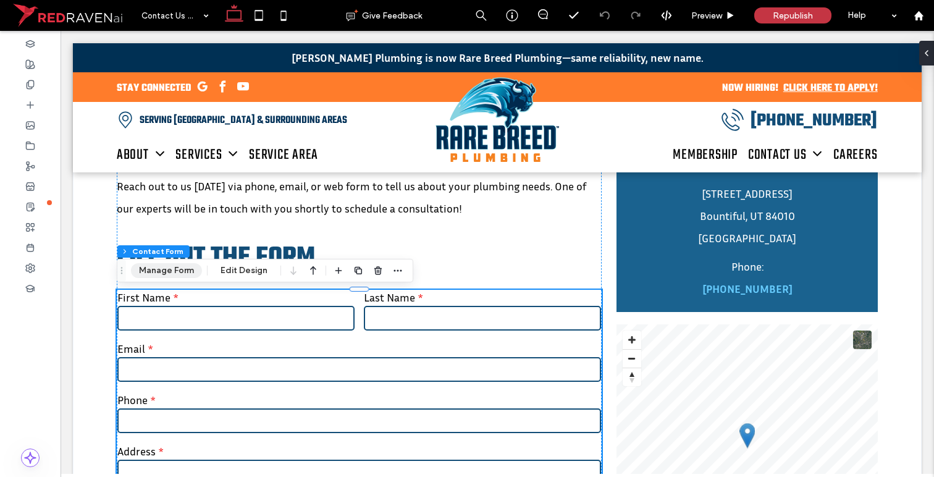
click at [187, 271] on button "Manage Form" at bounding box center [166, 270] width 71 height 15
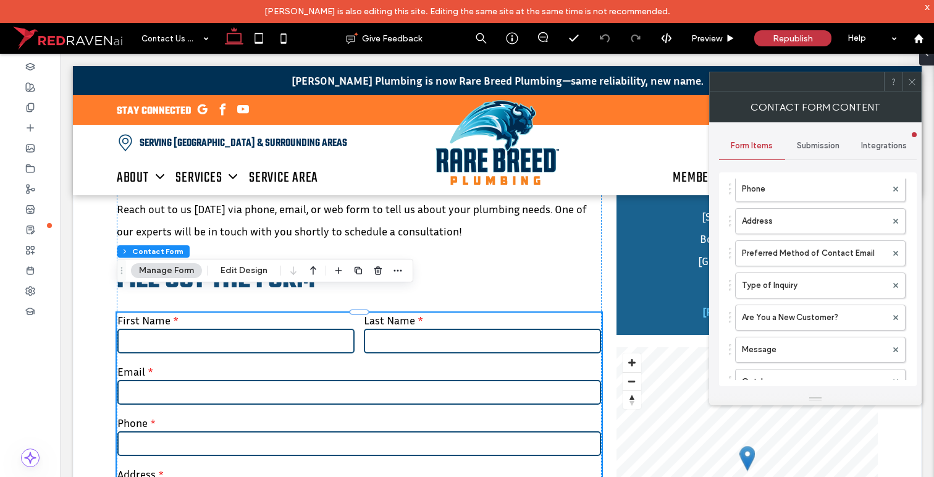
scroll to position [0, 0]
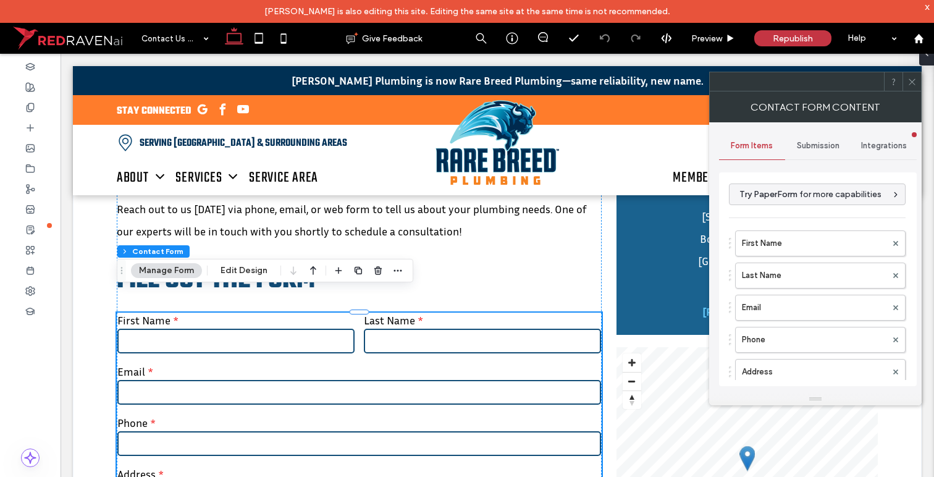
click at [813, 146] on span "Submission" at bounding box center [818, 146] width 43 height 10
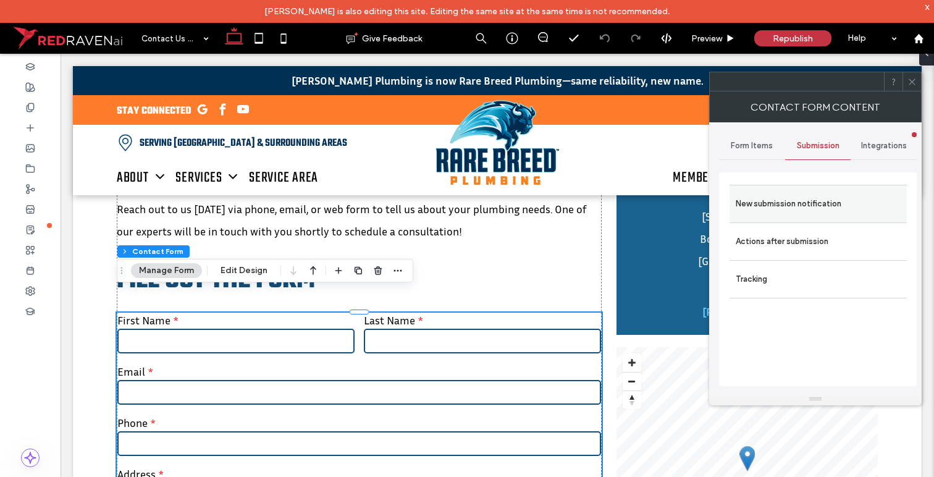
click at [794, 209] on label "New submission notification" at bounding box center [818, 203] width 165 height 25
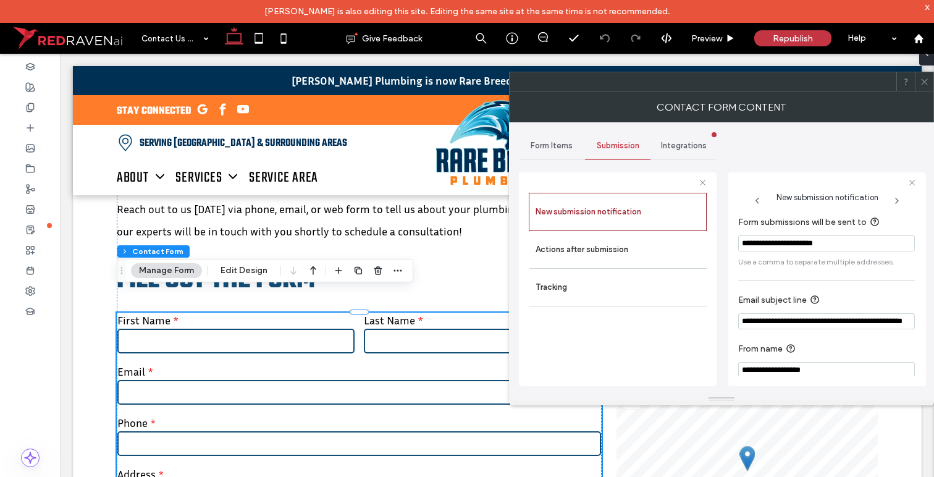
click at [795, 243] on input "**********" at bounding box center [826, 243] width 177 height 16
paste input "**********"
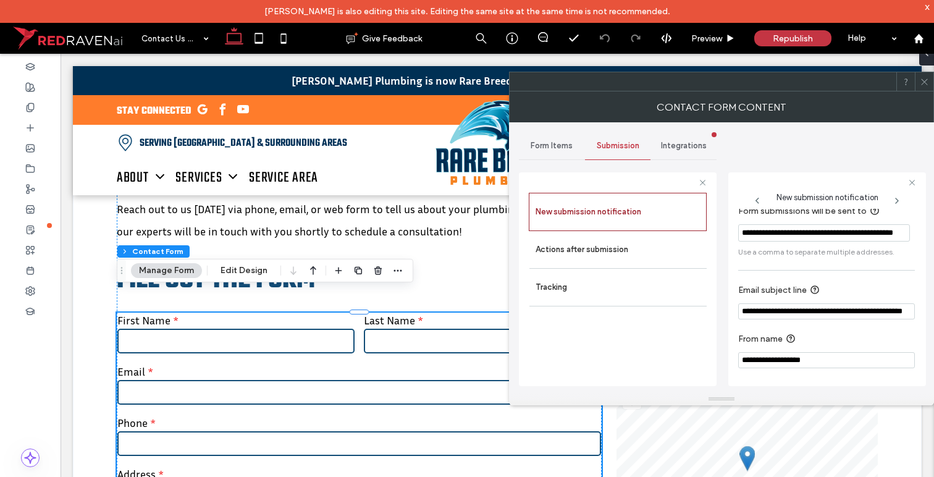
type input "**********"
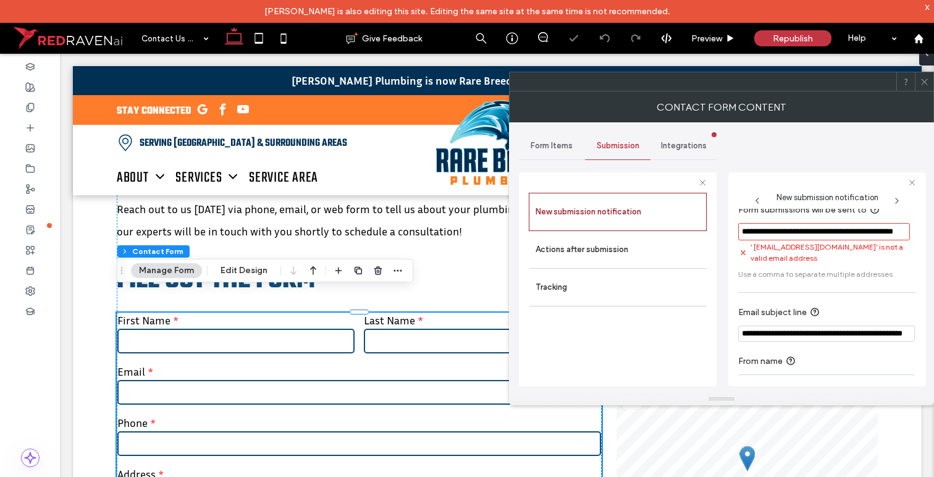
click at [671, 151] on div "Integrations" at bounding box center [683, 145] width 66 height 27
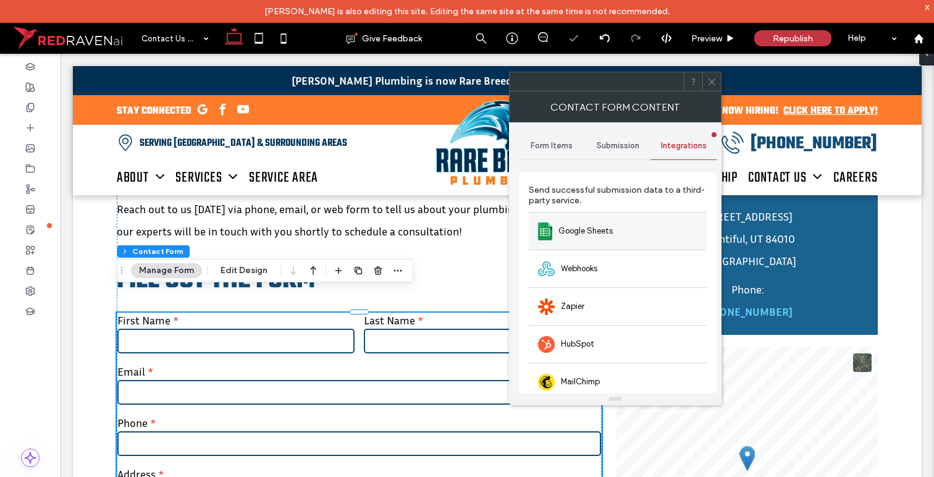
click at [571, 233] on span "Google Sheets" at bounding box center [585, 231] width 54 height 12
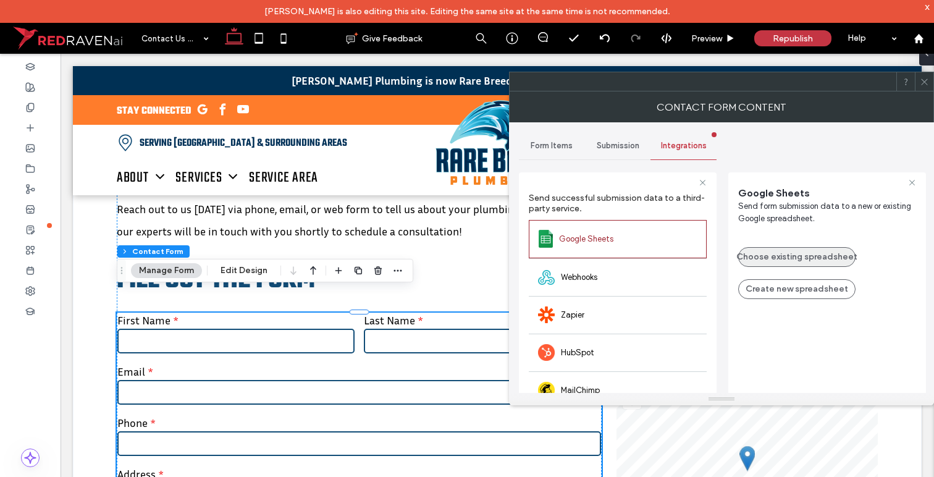
click at [778, 258] on button "Choose existing spreadsheet" at bounding box center [796, 257] width 117 height 20
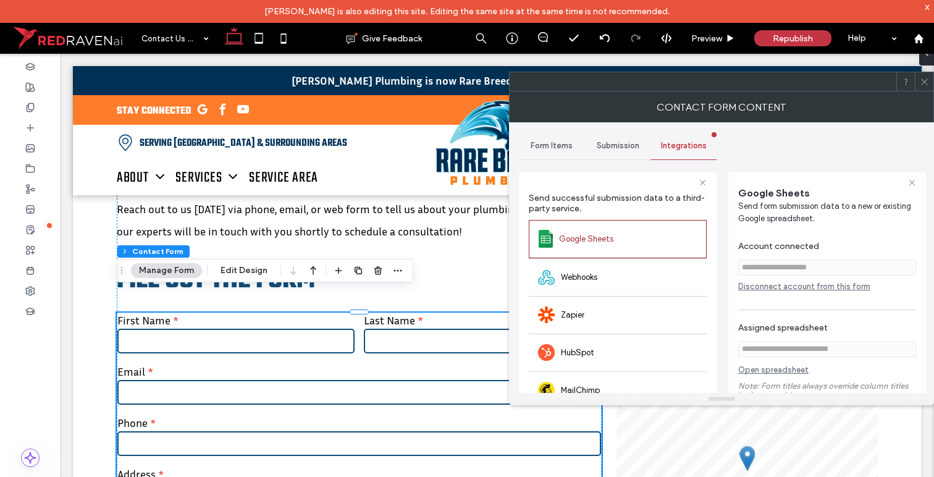
click at [920, 85] on icon at bounding box center [924, 81] width 9 height 9
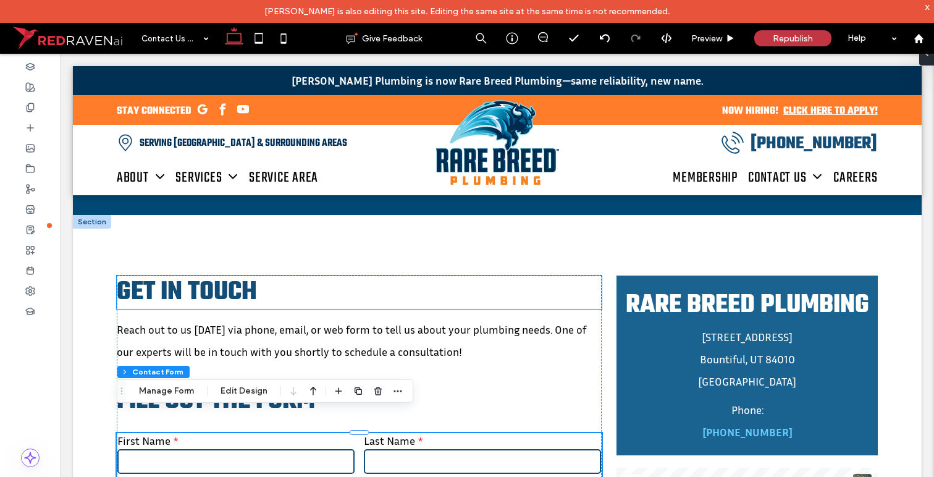
scroll to position [70, 0]
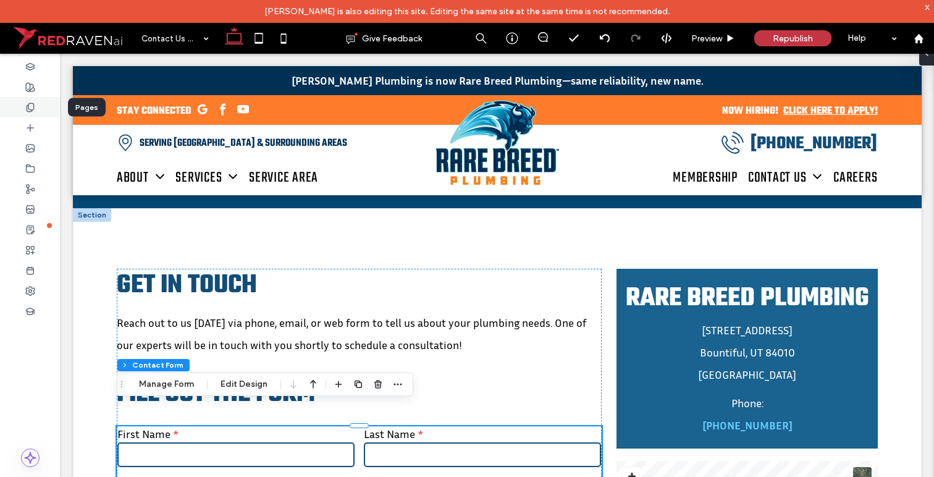
click at [34, 103] on icon at bounding box center [30, 108] width 10 height 10
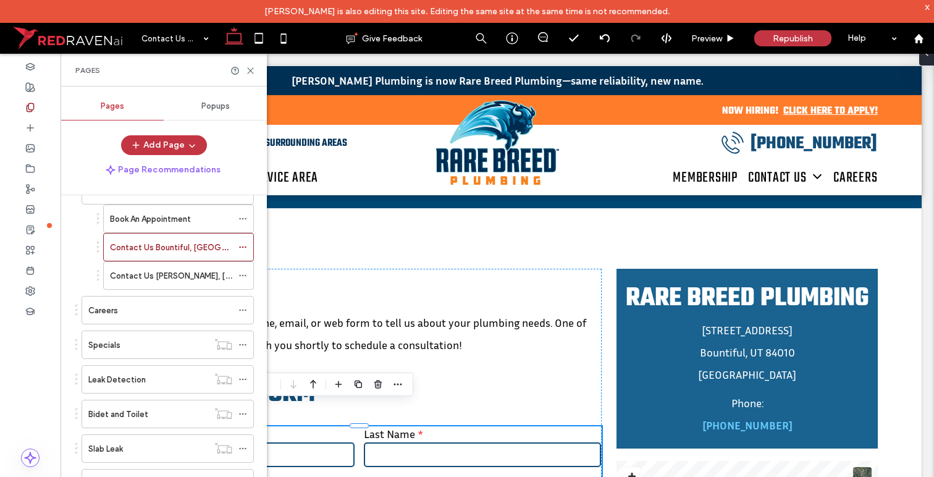
scroll to position [246, 0]
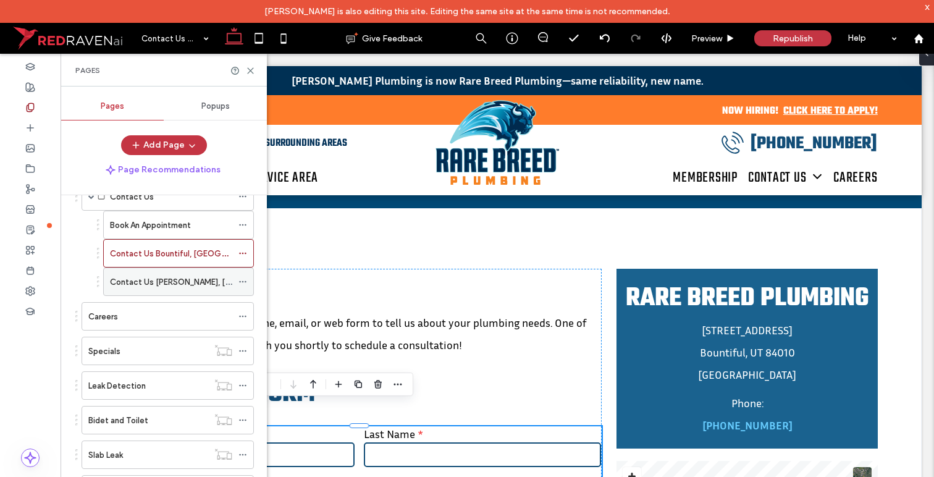
click at [148, 274] on div "Contact Us Sandy, UT" at bounding box center [171, 281] width 122 height 27
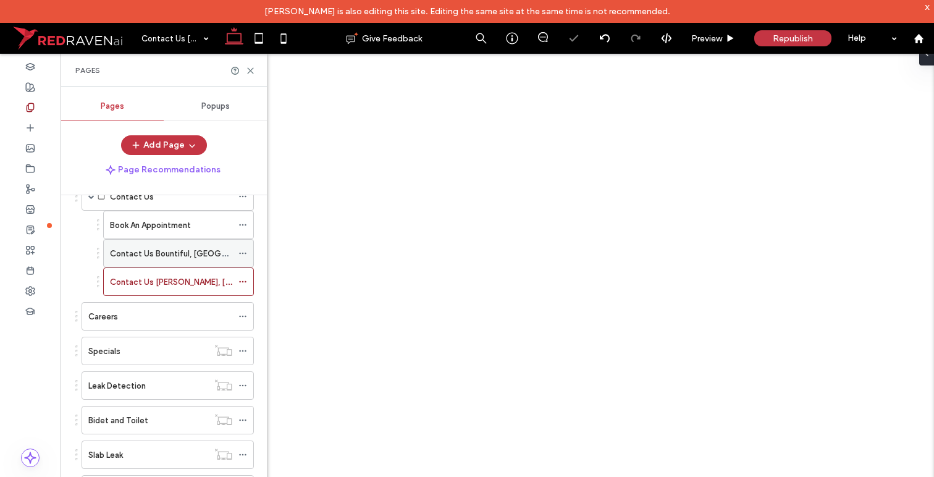
select select "**********"
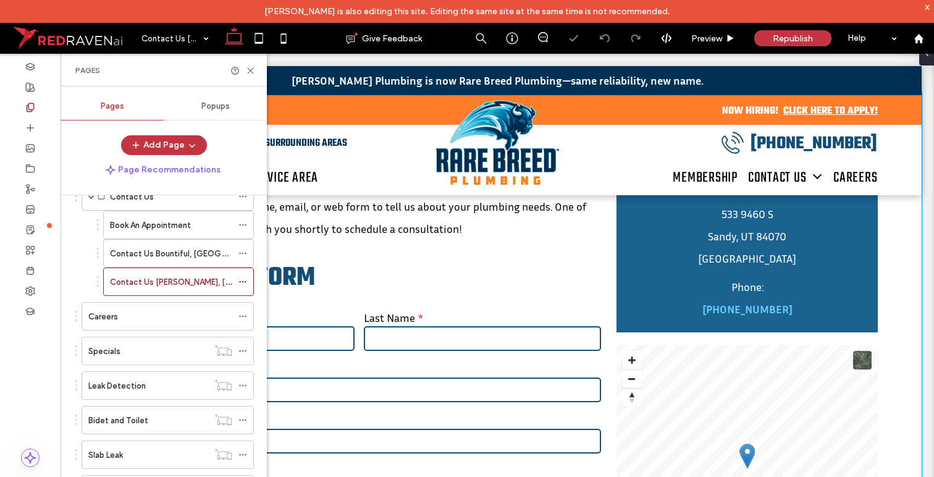
scroll to position [330, 0]
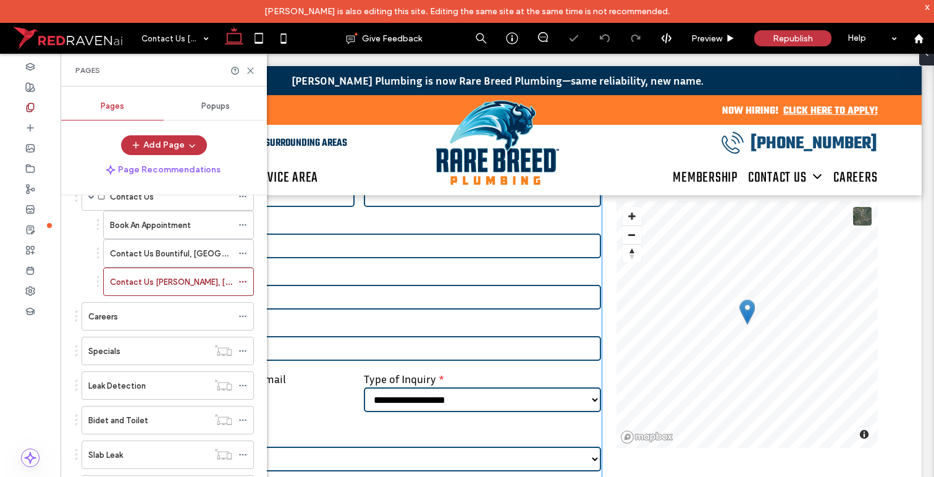
click at [496, 308] on input "tel" at bounding box center [359, 297] width 484 height 25
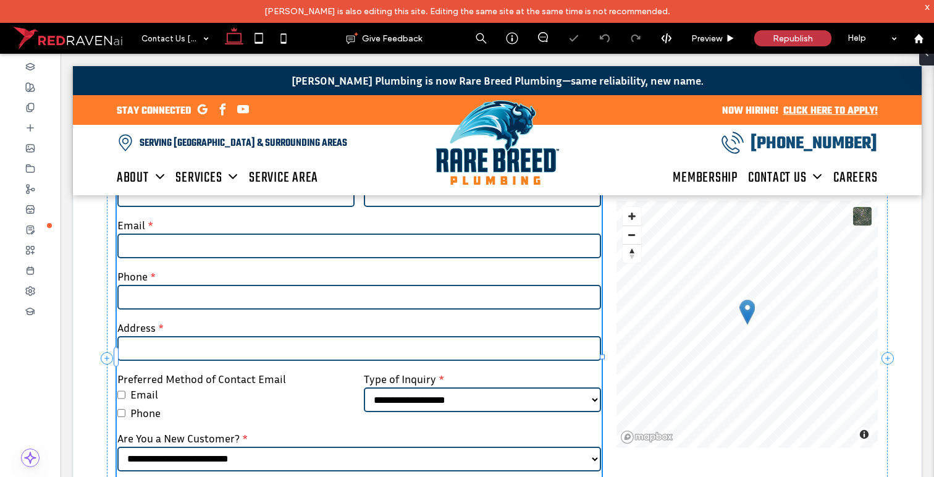
click at [496, 308] on input "tel" at bounding box center [359, 297] width 484 height 25
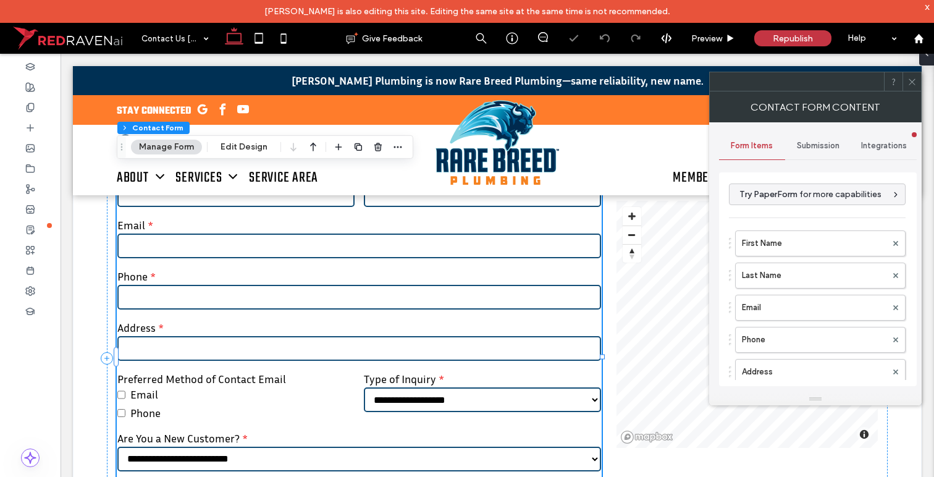
type input "******"
type input "*"
type input "***"
type input "*"
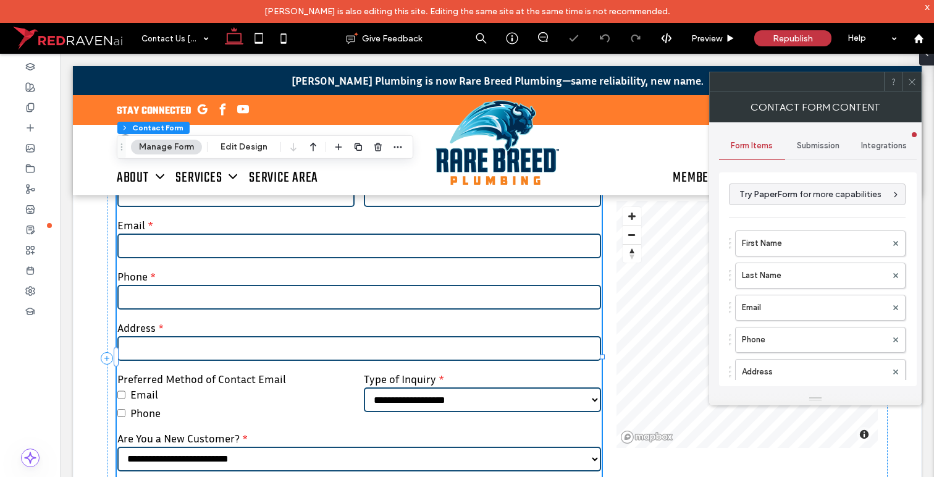
type input "*"
type input "***"
click at [822, 145] on span "Submission" at bounding box center [818, 146] width 43 height 10
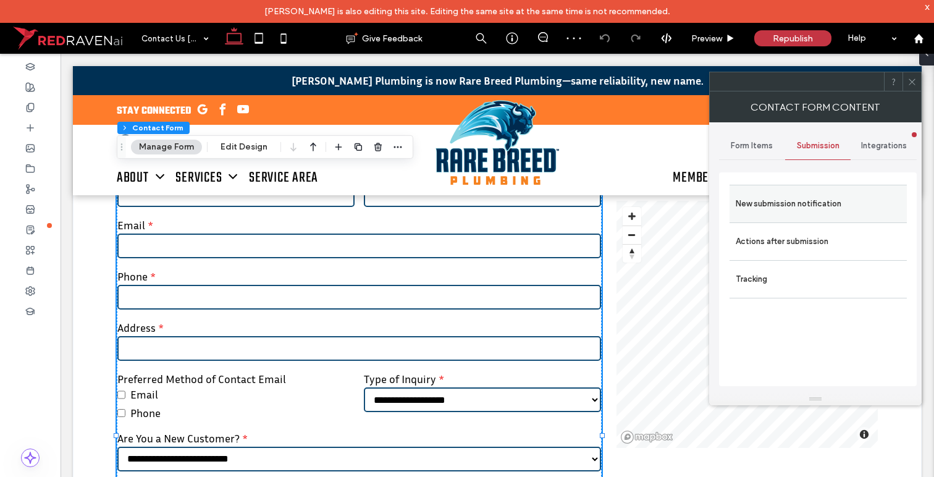
click at [804, 196] on label "New submission notification" at bounding box center [818, 203] width 165 height 25
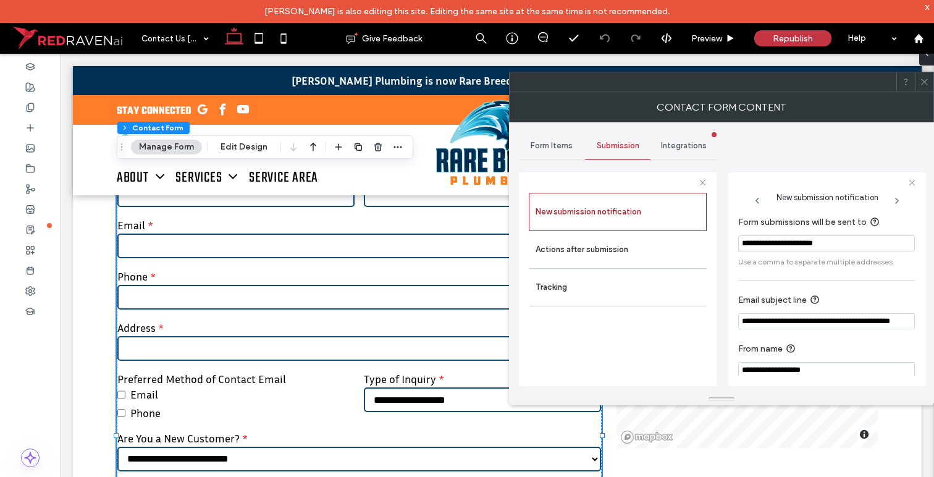
click at [806, 245] on input "**********" at bounding box center [826, 243] width 177 height 16
click at [806, 243] on input "**********" at bounding box center [826, 243] width 177 height 16
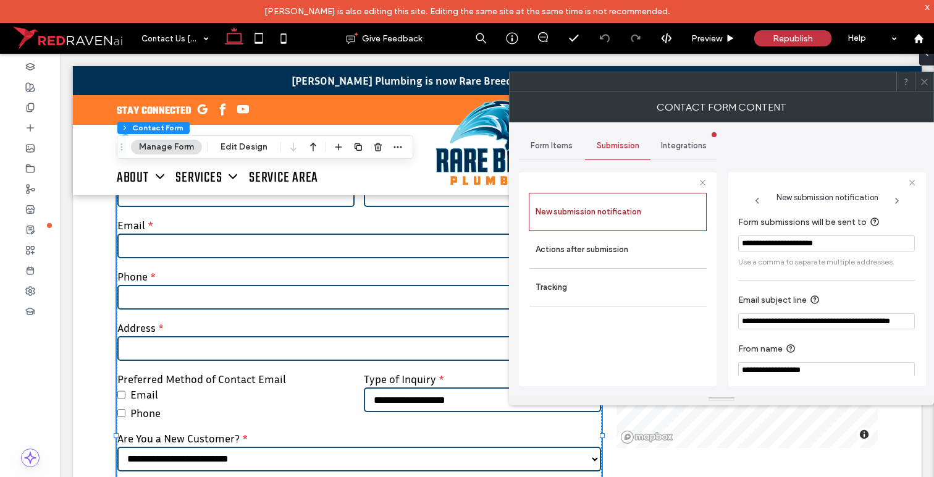
click at [806, 243] on input "**********" at bounding box center [826, 243] width 177 height 16
paste input "**********"
type input "**********"
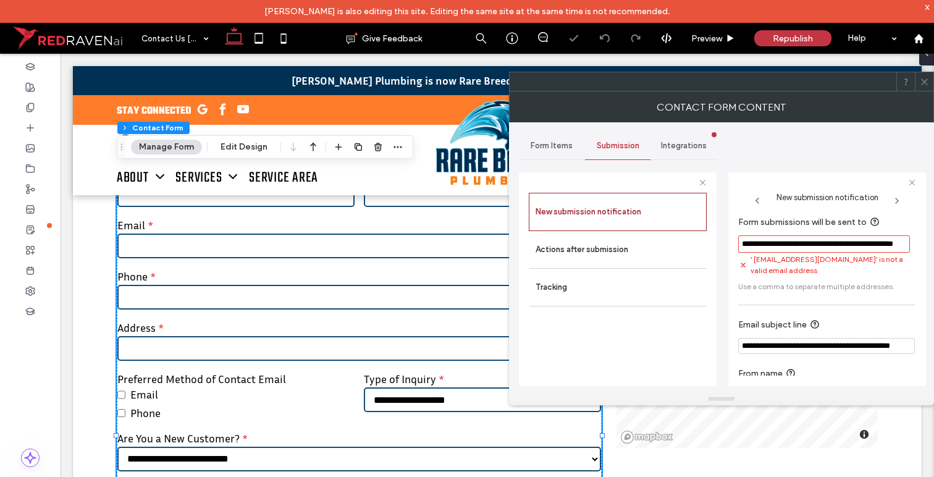
click at [681, 142] on span "Integrations" at bounding box center [684, 146] width 46 height 10
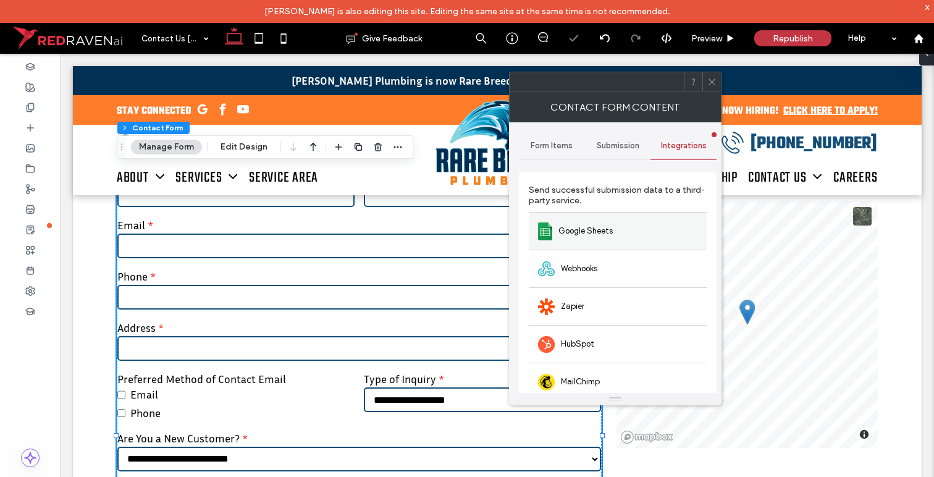
click at [587, 228] on span "Google Sheets" at bounding box center [585, 231] width 54 height 12
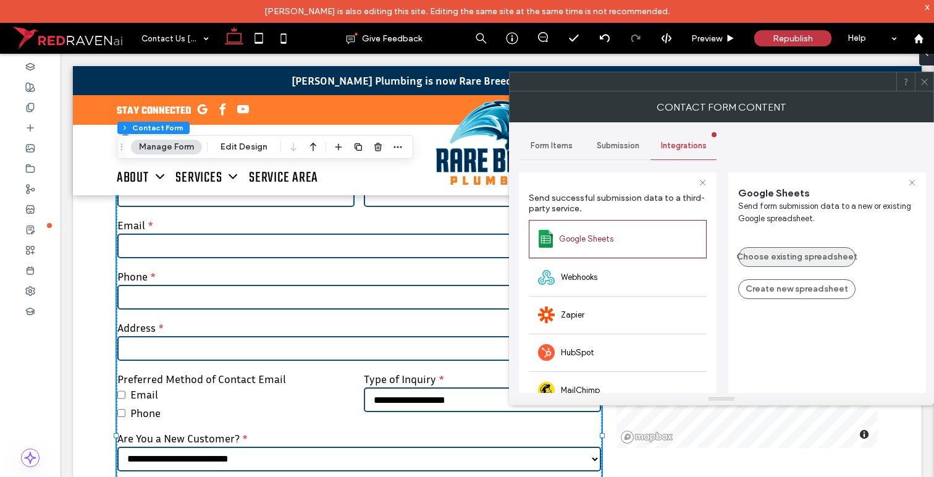
click at [819, 255] on button "Choose existing spreadsheet" at bounding box center [796, 257] width 117 height 20
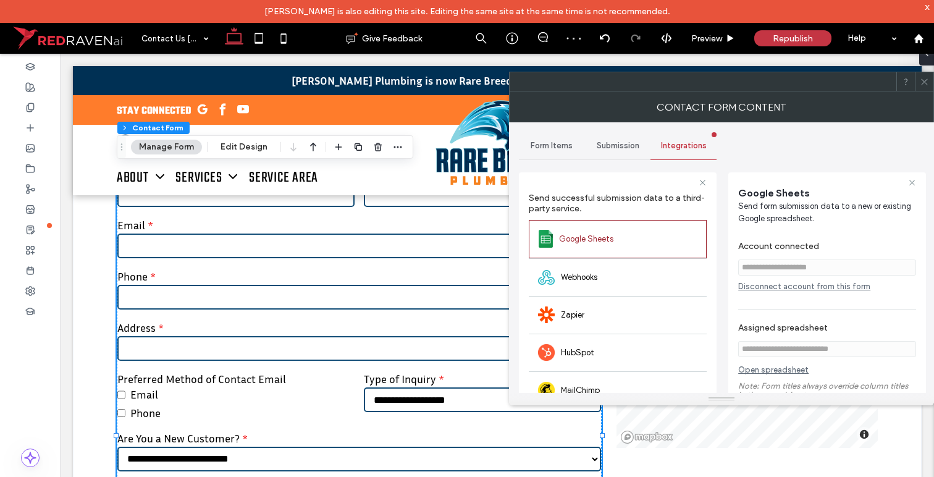
click at [925, 78] on icon at bounding box center [924, 81] width 9 height 9
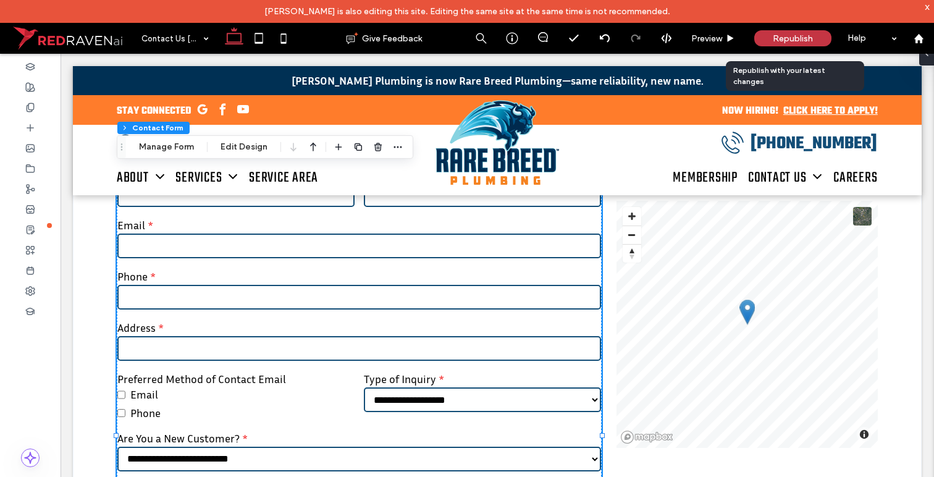
click at [798, 40] on span "Republish" at bounding box center [793, 38] width 40 height 10
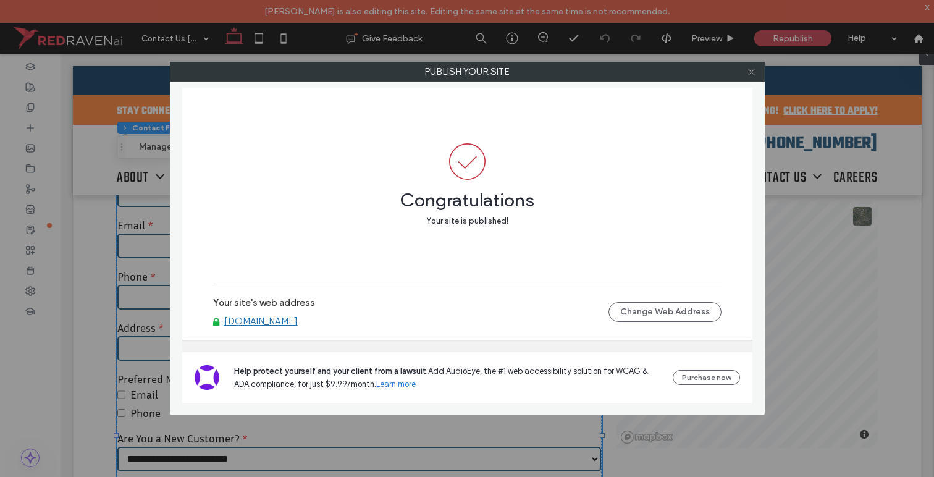
click at [753, 67] on icon at bounding box center [751, 71] width 9 height 9
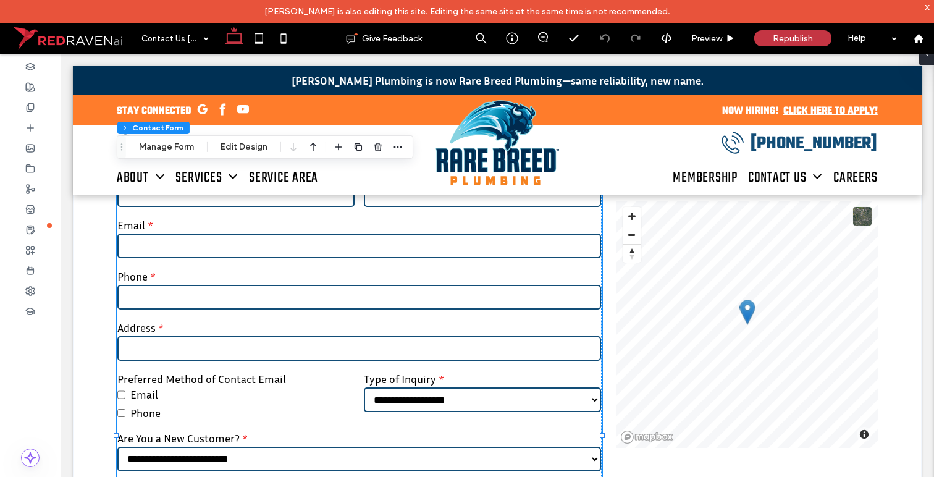
select select "**********"
click at [443, 244] on input "email" at bounding box center [359, 245] width 484 height 25
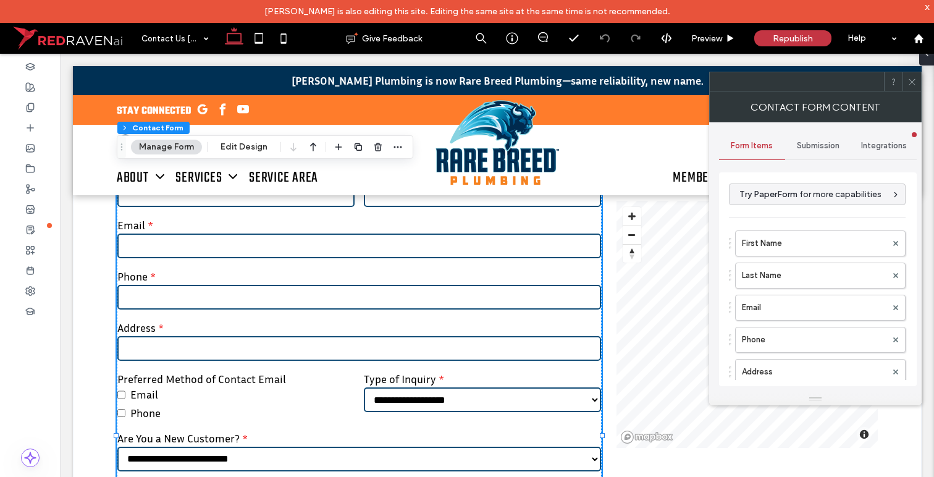
click at [825, 149] on span "Submission" at bounding box center [818, 146] width 43 height 10
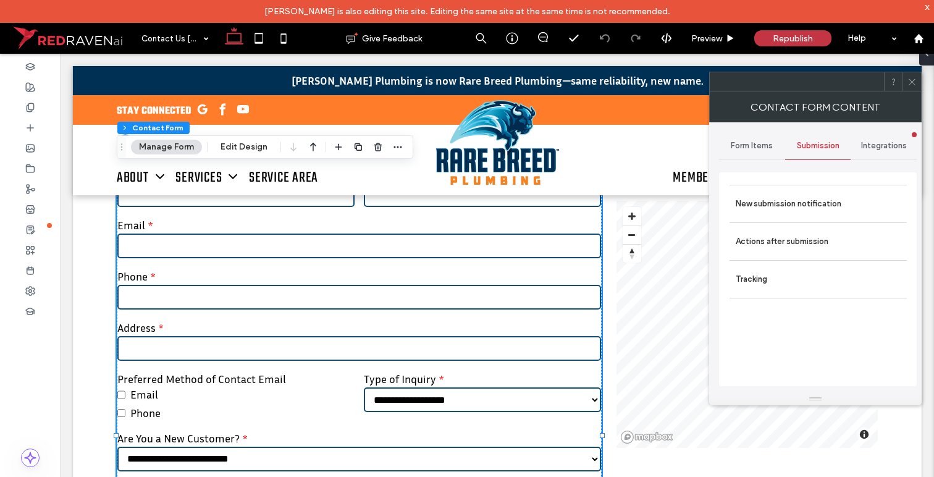
click at [872, 145] on span "Integrations" at bounding box center [884, 146] width 46 height 10
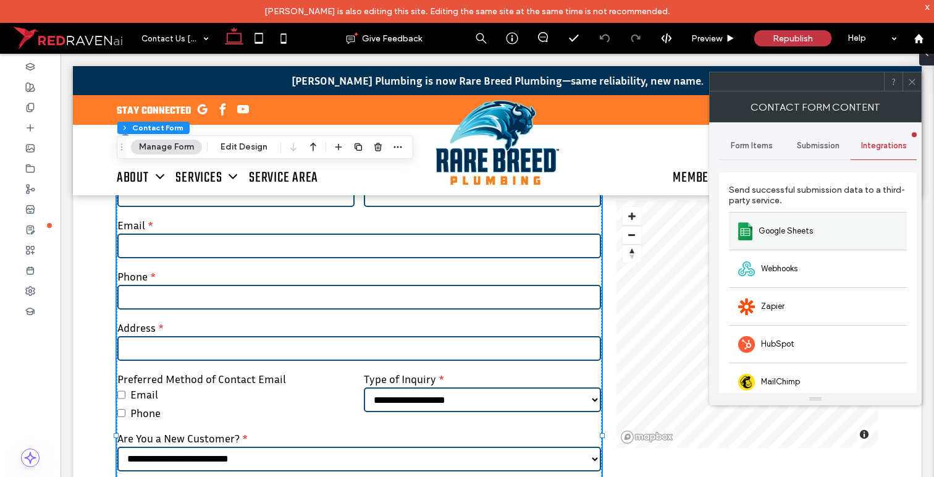
click at [826, 229] on div "Google Sheets" at bounding box center [818, 231] width 178 height 38
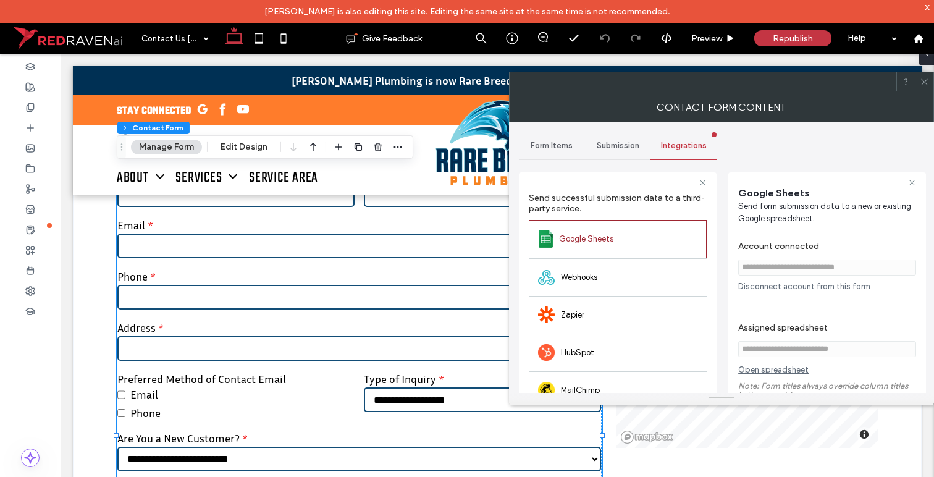
click at [926, 80] on icon at bounding box center [924, 81] width 9 height 9
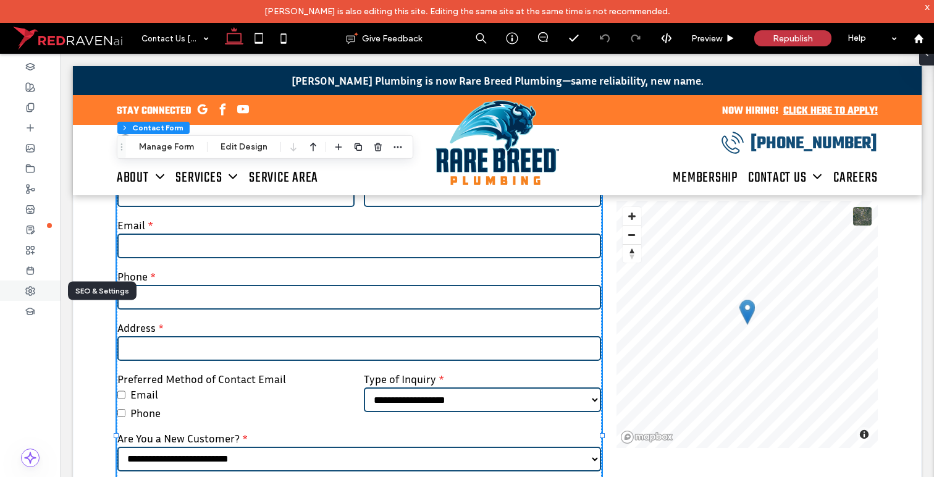
click at [31, 288] on icon at bounding box center [30, 291] width 10 height 10
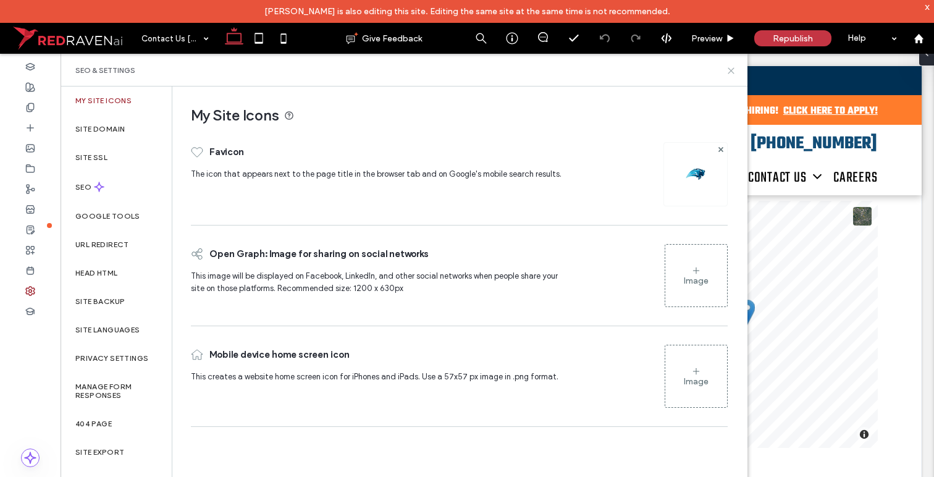
click at [734, 69] on icon at bounding box center [730, 70] width 9 height 9
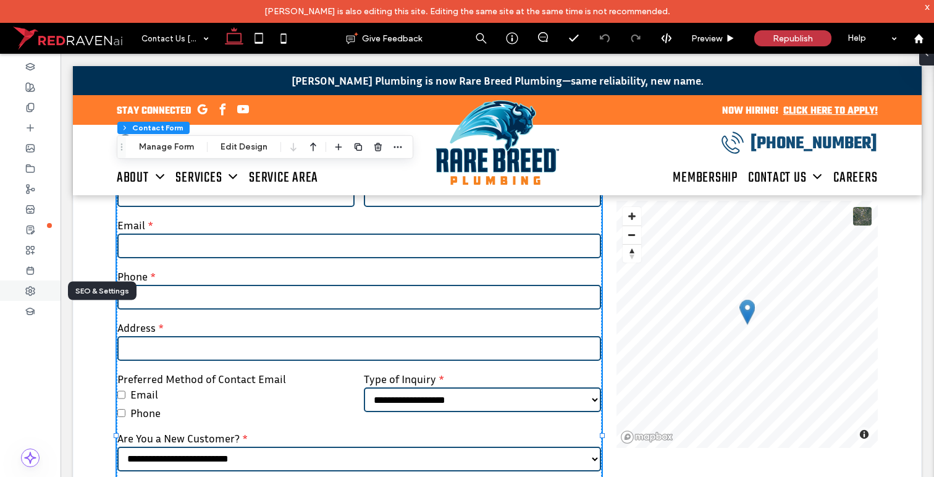
click at [30, 286] on icon at bounding box center [30, 291] width 10 height 10
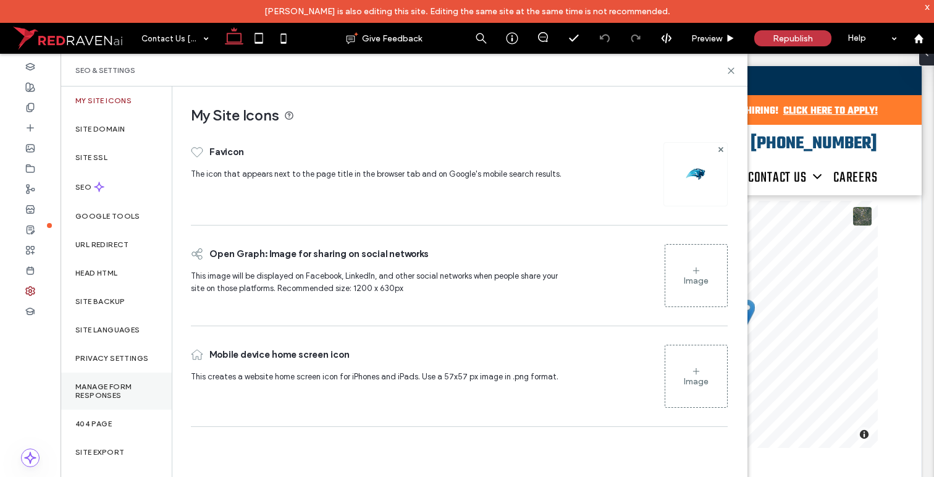
click at [118, 385] on label "Manage Form Responses" at bounding box center [116, 390] width 82 height 17
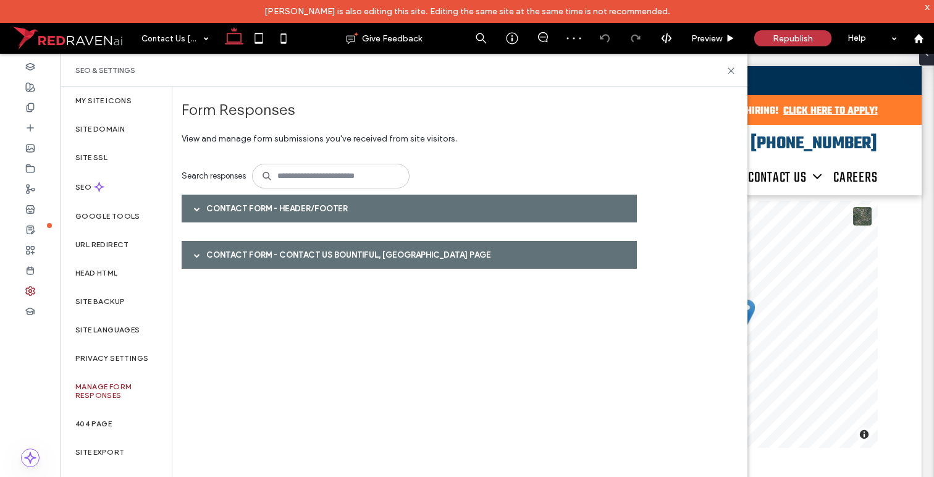
click at [194, 209] on span at bounding box center [197, 209] width 6 height 6
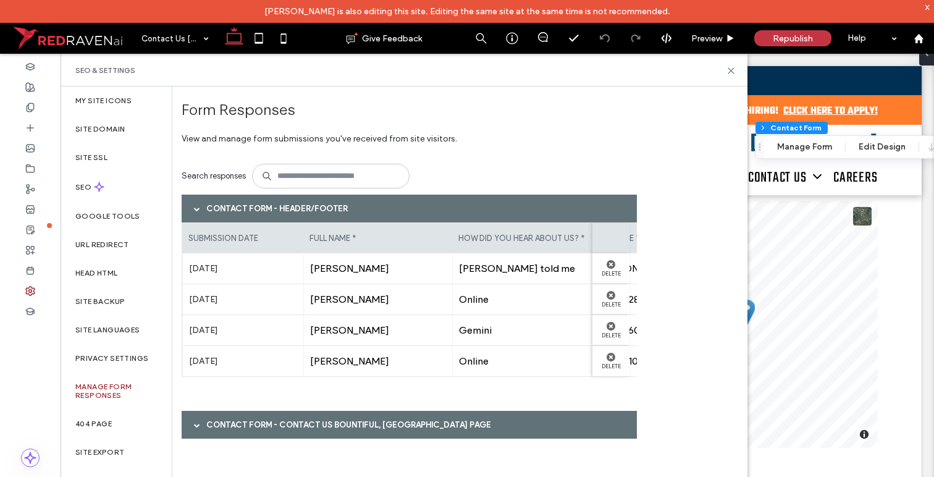
click at [450, 301] on div "[PERSON_NAME]" at bounding box center [377, 299] width 149 height 30
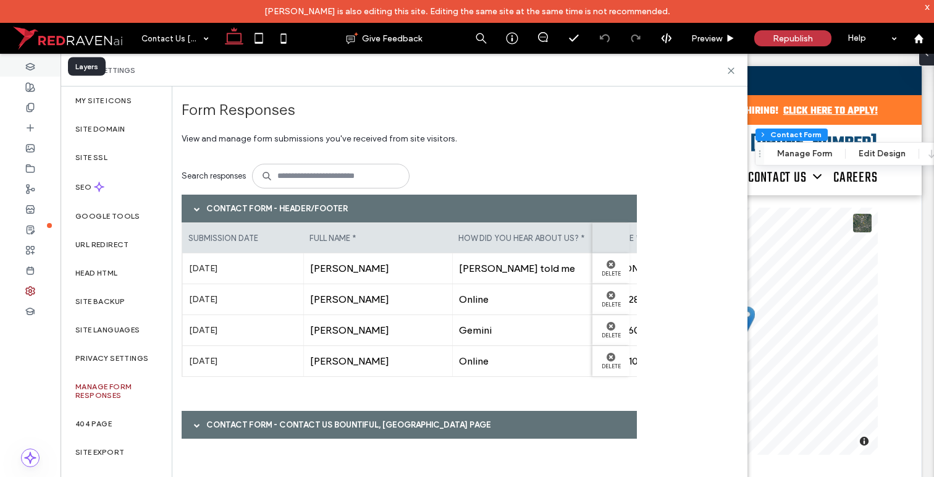
click at [34, 67] on use at bounding box center [30, 66] width 8 height 7
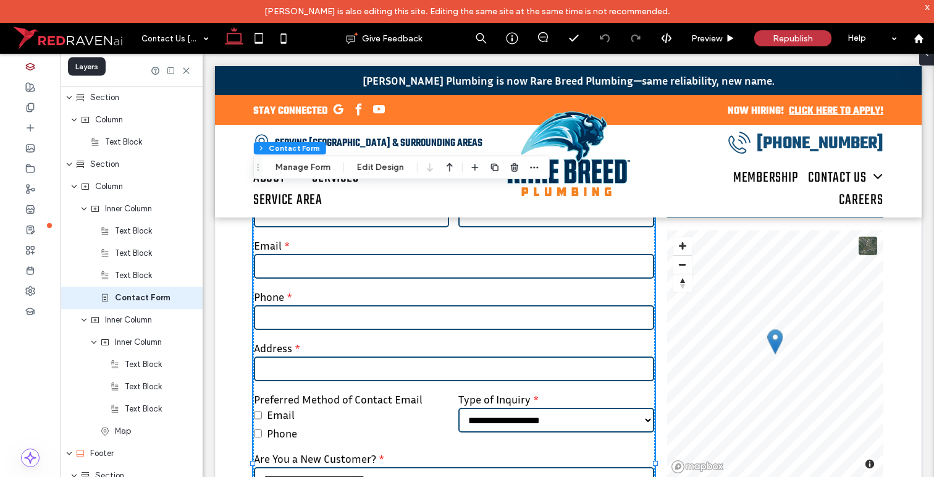
scroll to position [716, 0]
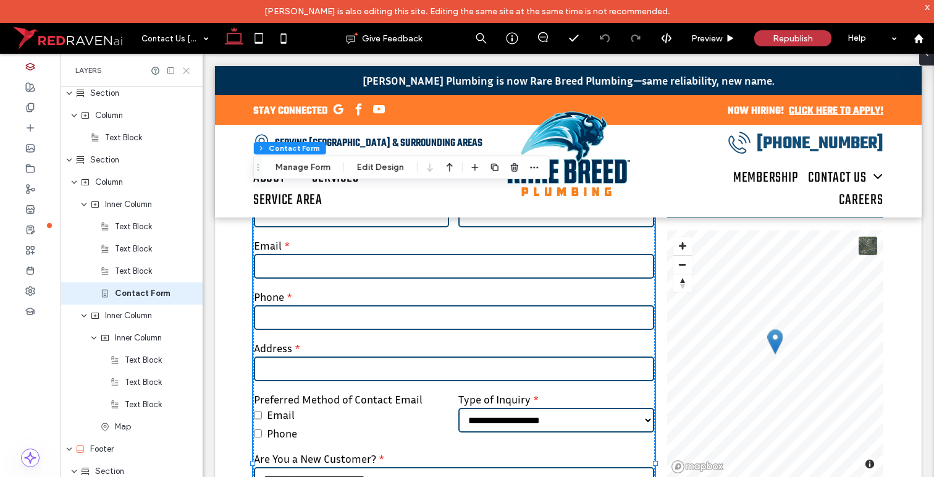
click at [181, 72] on div at bounding box center [171, 70] width 40 height 9
click at [28, 447] on div at bounding box center [30, 277] width 61 height 446
click at [30, 456] on icon at bounding box center [30, 457] width 12 height 12
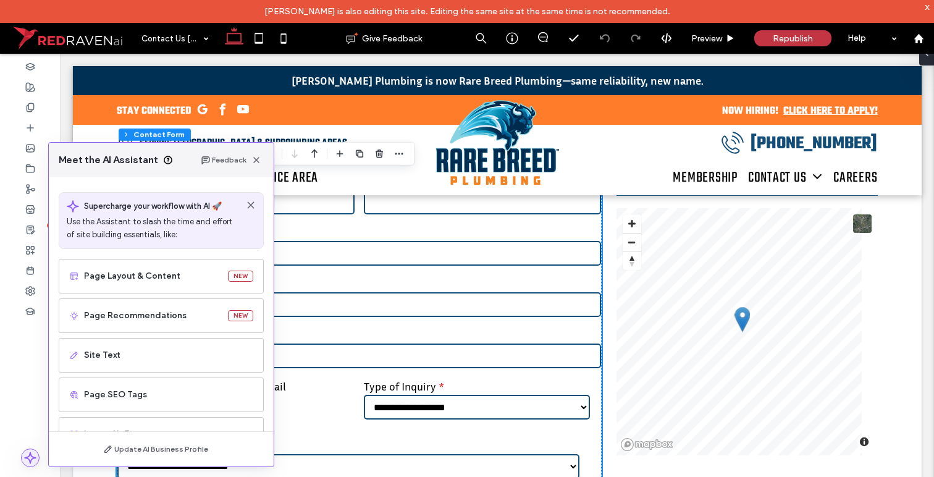
scroll to position [324, 0]
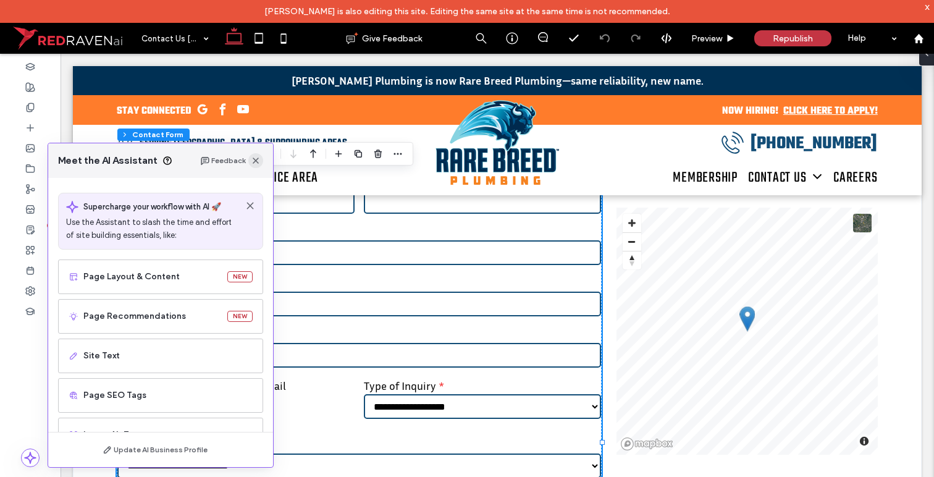
click at [256, 157] on icon "button" at bounding box center [256, 161] width 10 height 10
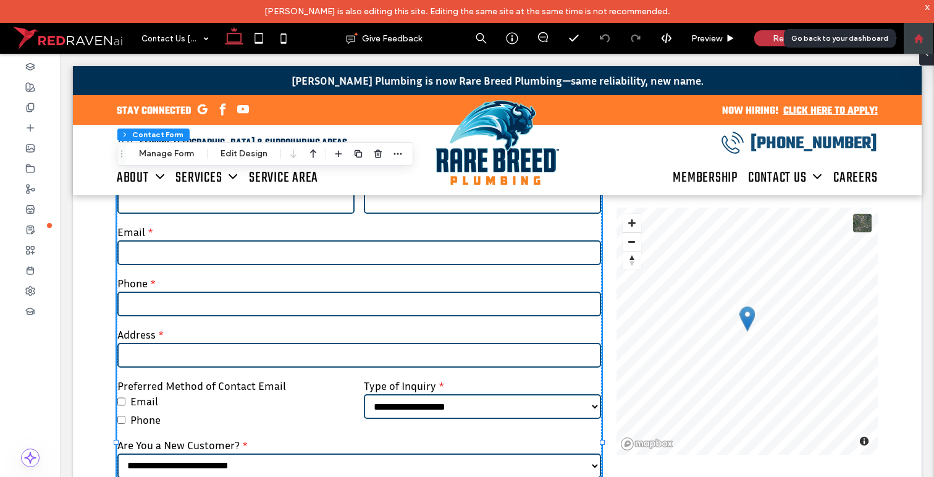
click at [917, 38] on use at bounding box center [917, 37] width 9 height 9
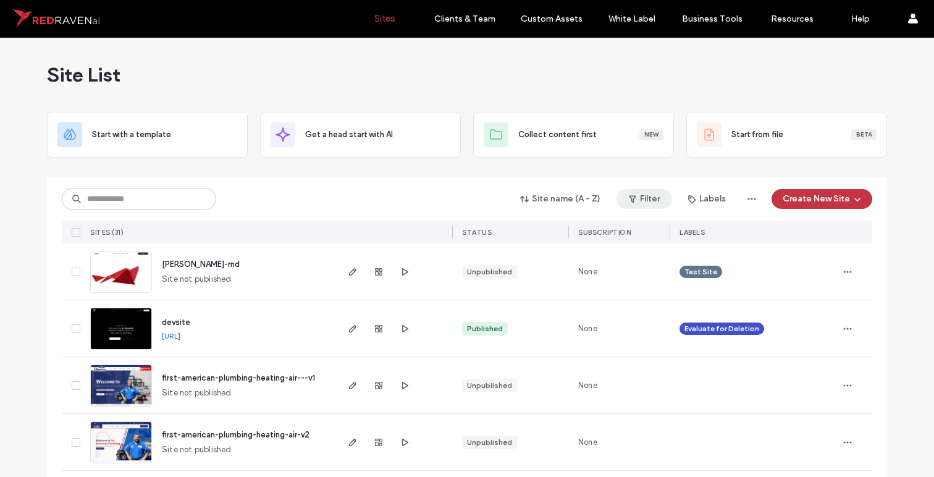
click at [647, 197] on button "Filter" at bounding box center [644, 199] width 56 height 20
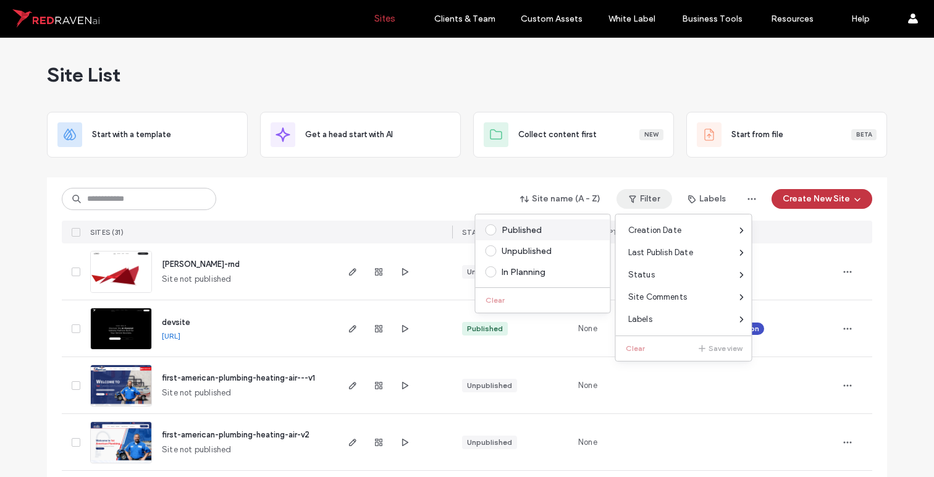
click at [505, 225] on div "Published" at bounding box center [549, 230] width 94 height 10
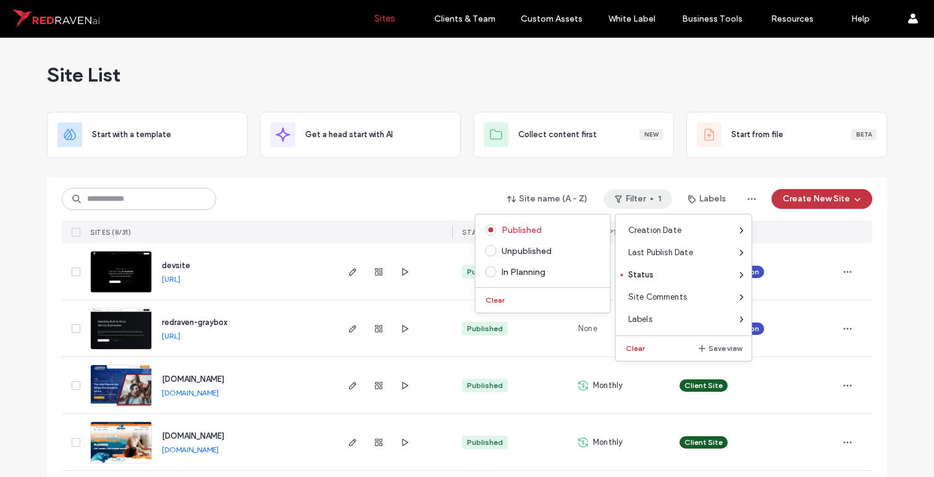
click at [423, 204] on div "Site name (A - Z) Filter 1 Labels Create New Site" at bounding box center [467, 198] width 810 height 23
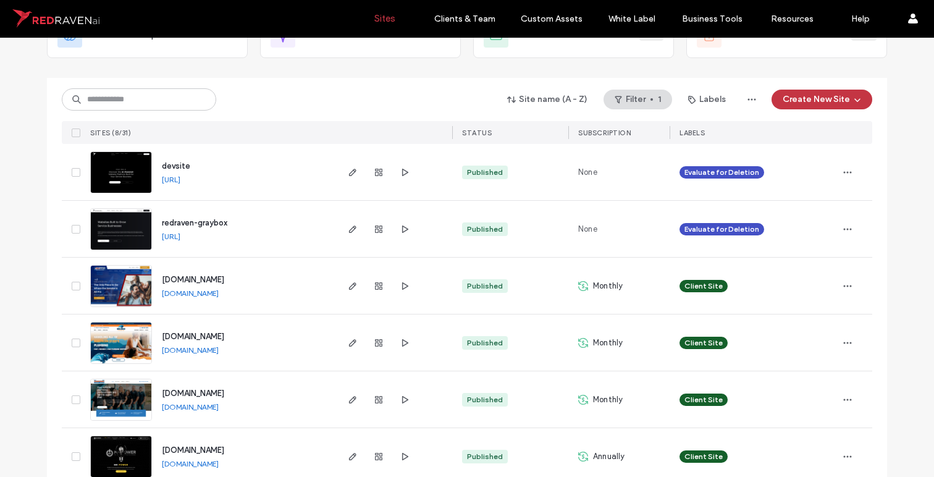
scroll to position [116, 0]
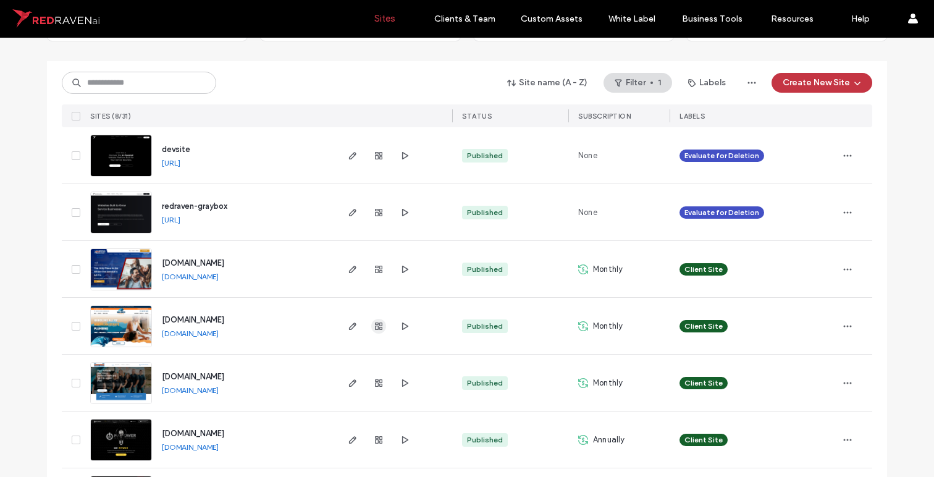
click at [379, 327] on icon "button" at bounding box center [379, 326] width 10 height 10
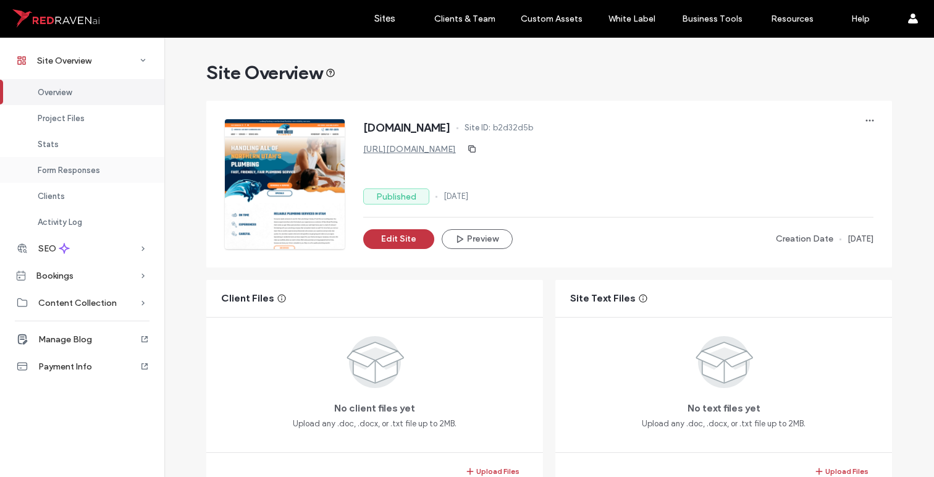
click at [74, 166] on span "Form Responses" at bounding box center [69, 170] width 62 height 9
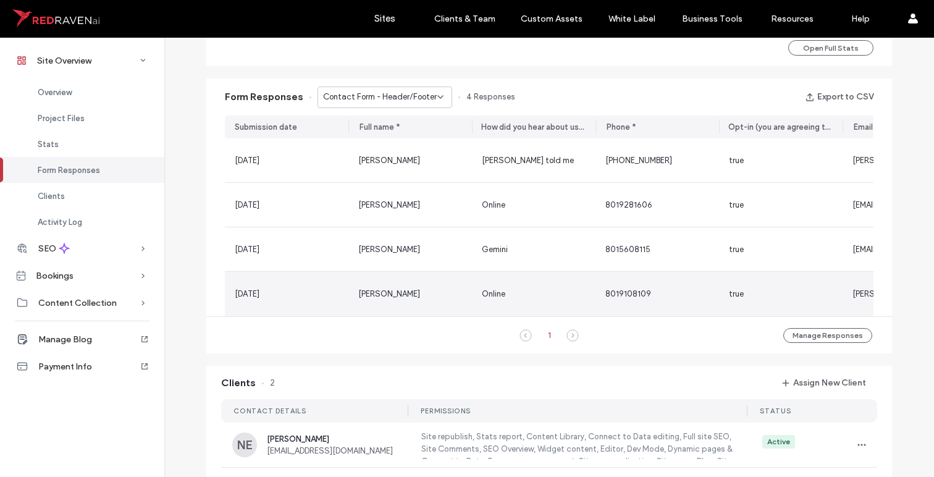
scroll to position [750, 0]
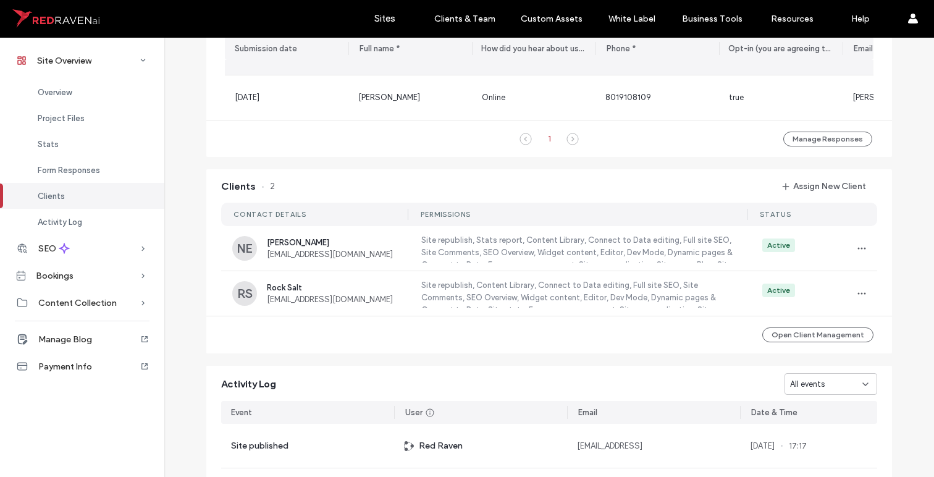
scroll to position [974, 0]
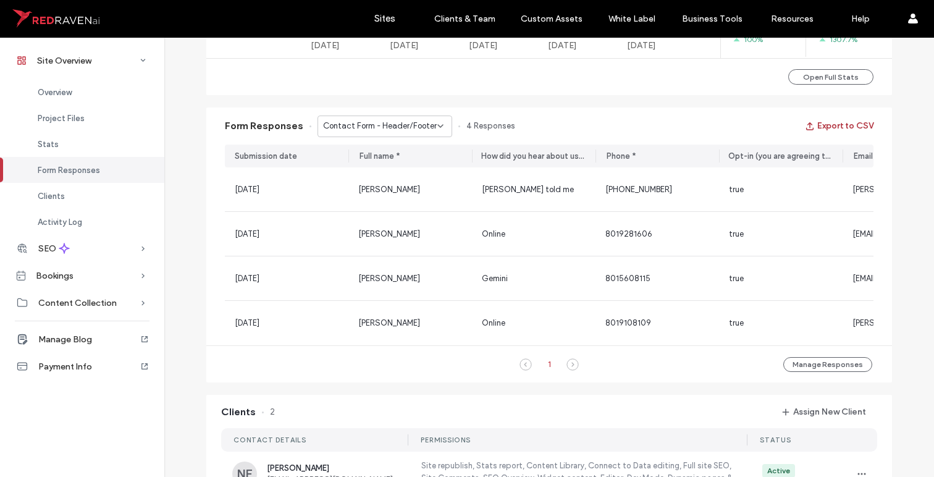
scroll to position [724, 0]
click at [837, 120] on button "Export to CSV" at bounding box center [839, 128] width 69 height 20
click at [437, 124] on icon at bounding box center [440, 128] width 10 height 10
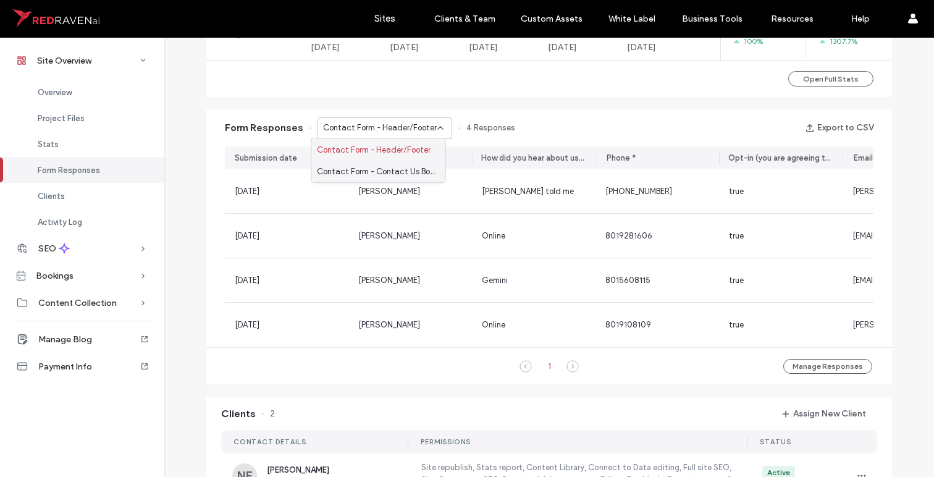
click at [417, 165] on span "Contact Form - Contact Us Bountiful, [GEOGRAPHIC_DATA] page" at bounding box center [376, 171] width 119 height 12
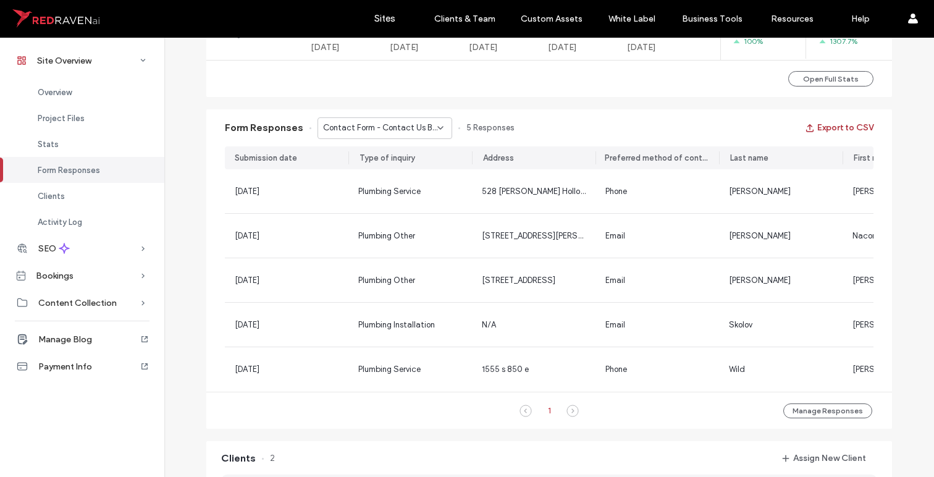
click at [820, 121] on button "Export to CSV" at bounding box center [839, 128] width 69 height 20
